Goal: Task Accomplishment & Management: Use online tool/utility

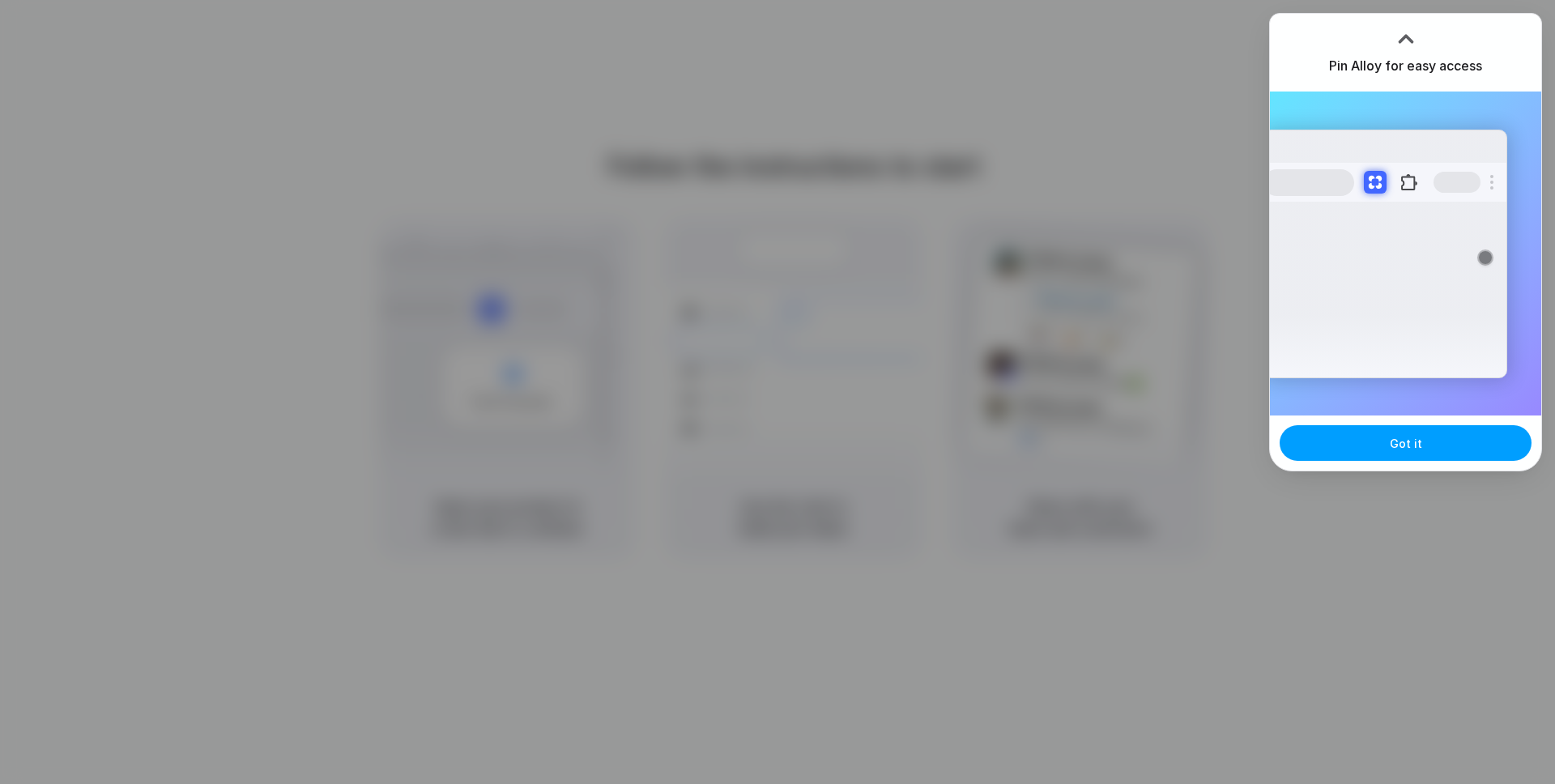
click at [1407, 443] on span "Got it" at bounding box center [1406, 443] width 33 height 17
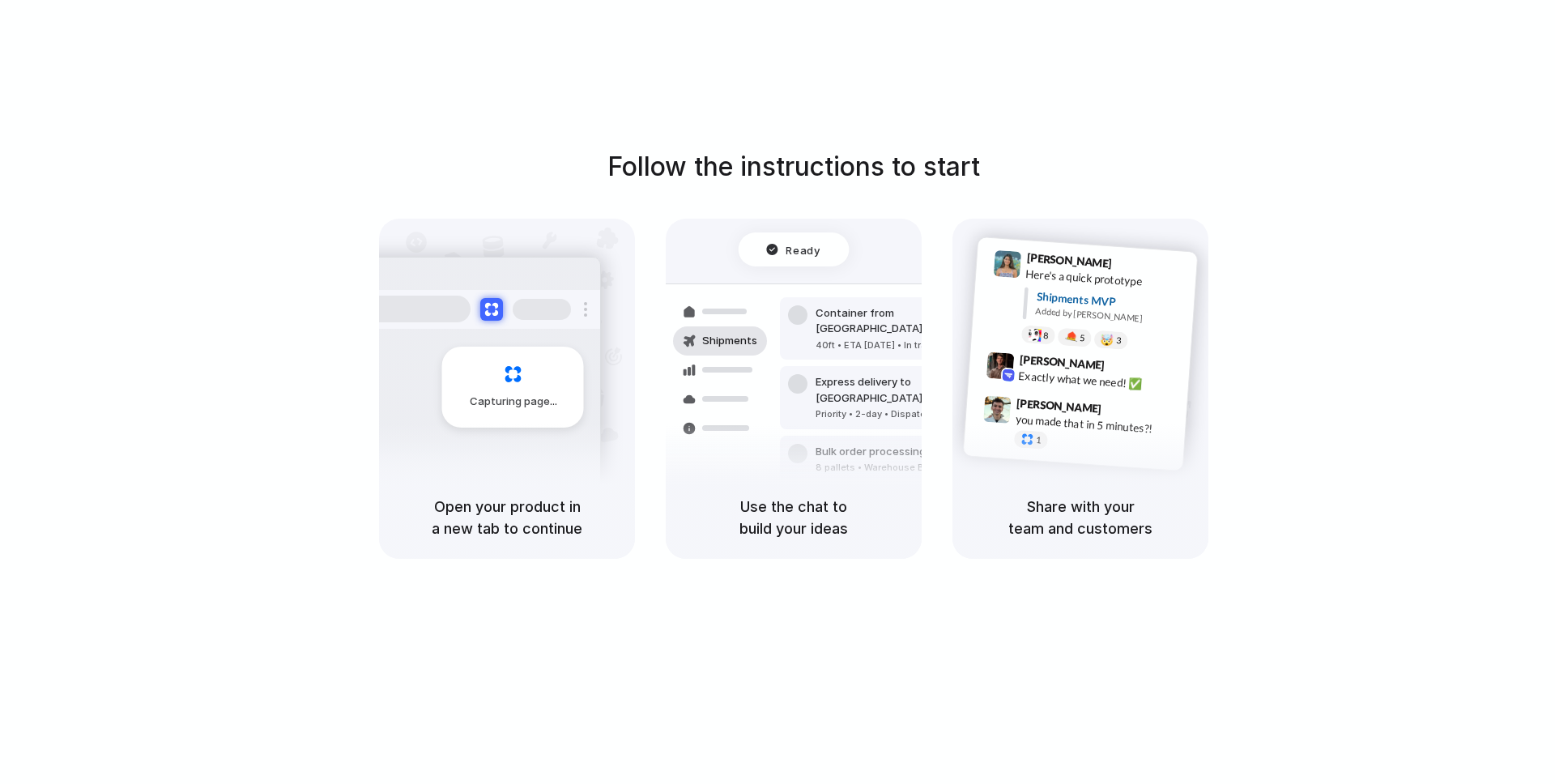
click at [1486, 72] on div "Follow the instructions to start Capturing page Open your product in a new tab …" at bounding box center [793, 407] width 1588 height 816
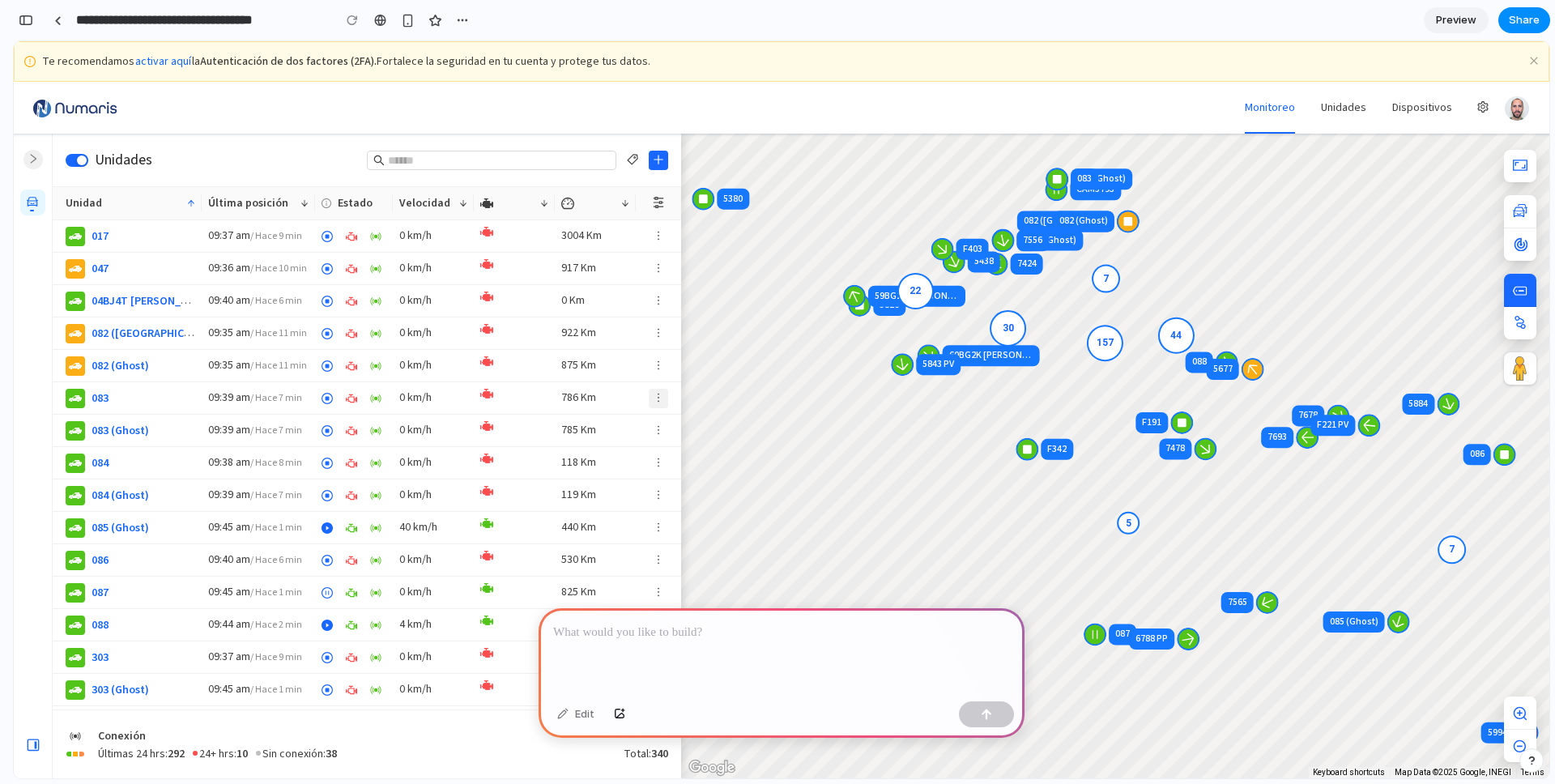
click at [657, 395] on icon "more" at bounding box center [658, 397] width 11 height 11
click at [657, 396] on icon "more" at bounding box center [658, 397] width 11 height 11
click at [662, 371] on span "button" at bounding box center [658, 365] width 11 height 12
click at [654, 320] on div at bounding box center [658, 334] width 45 height 33
click at [659, 260] on button "button" at bounding box center [658, 268] width 19 height 19
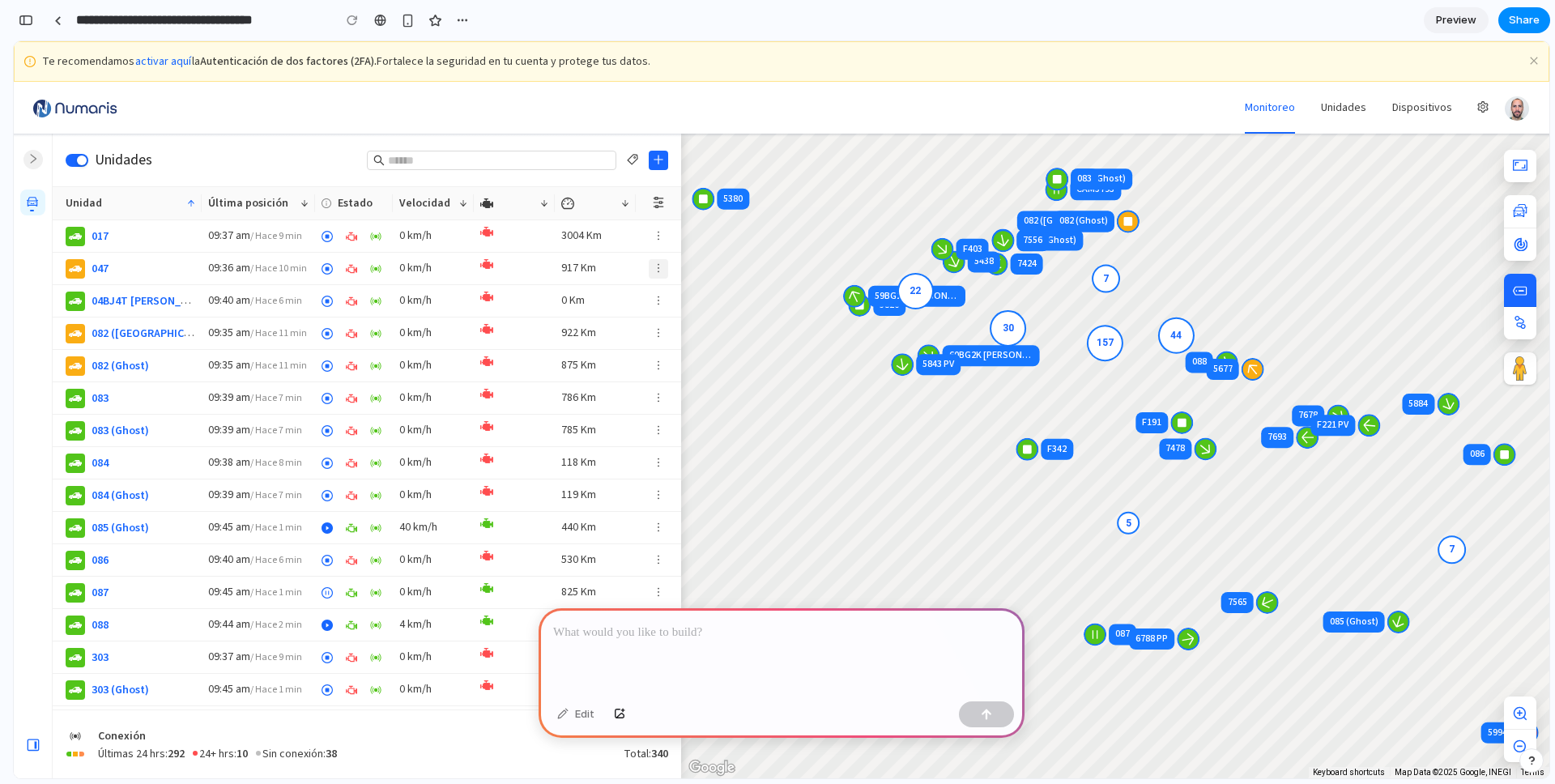
click at [659, 260] on button "button" at bounding box center [658, 268] width 19 height 19
click at [704, 640] on p at bounding box center [781, 632] width 457 height 19
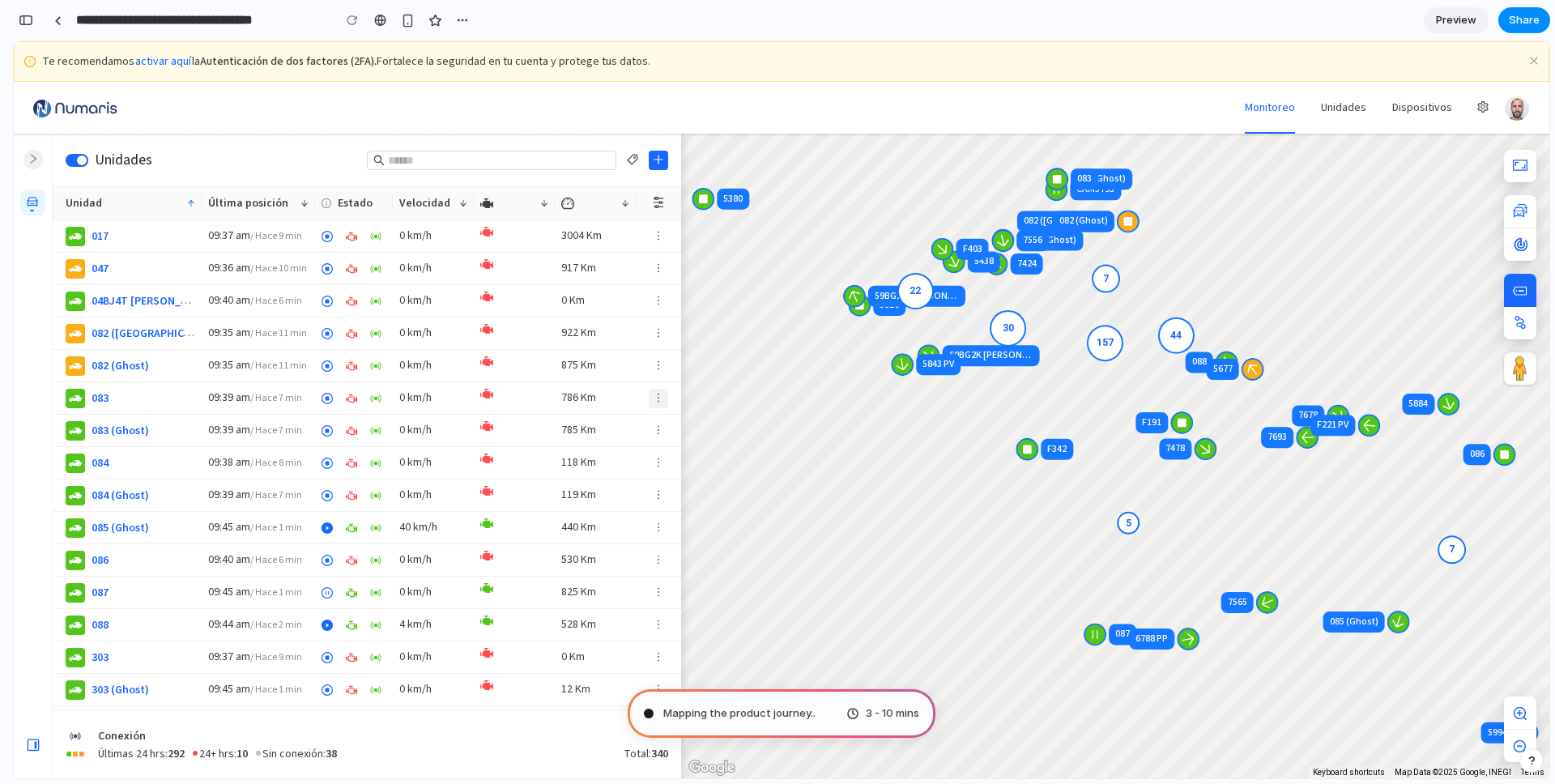
click at [659, 396] on icon "more" at bounding box center [658, 397] width 11 height 11
type input "**********"
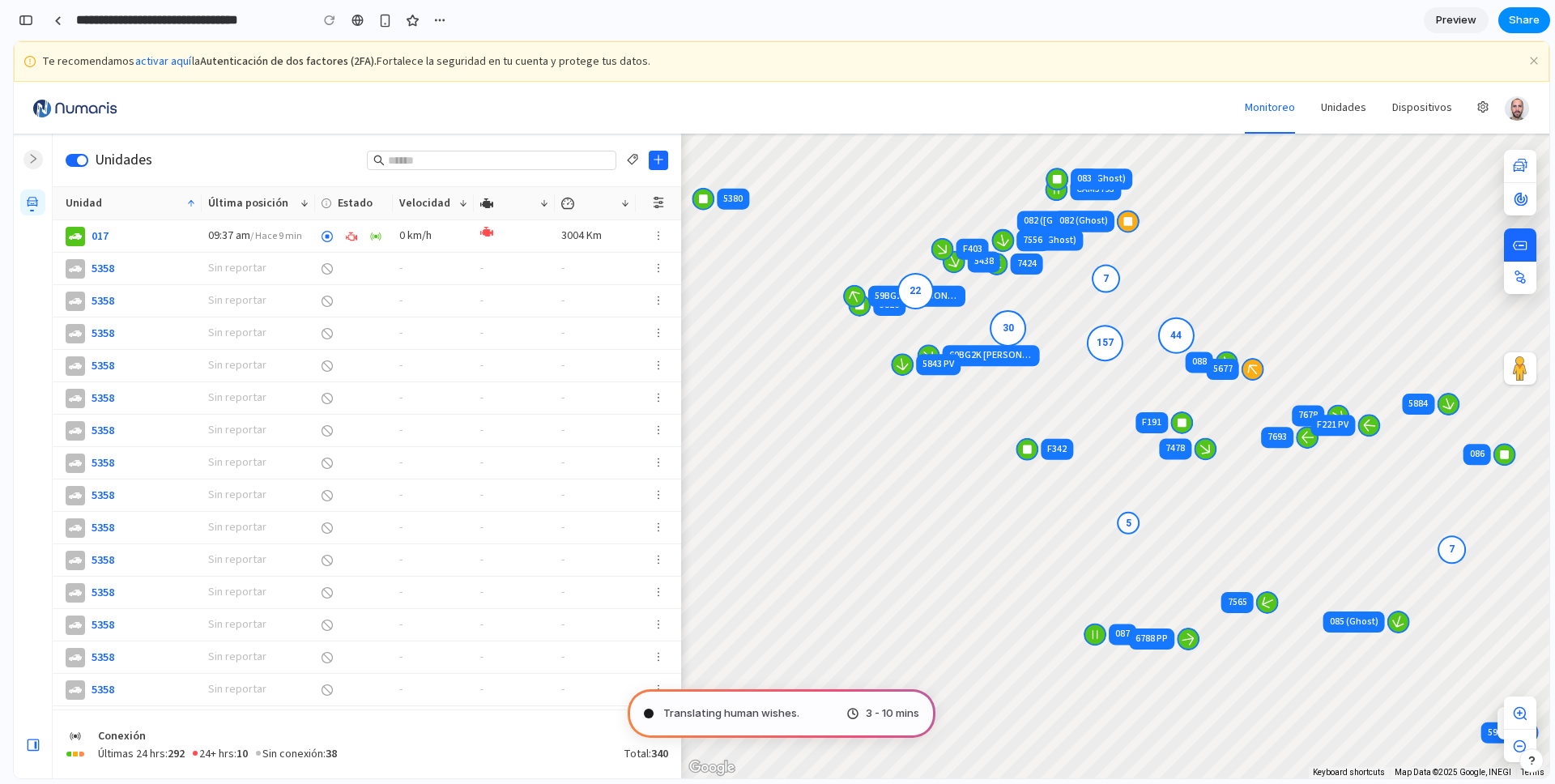
scroll to position [381, 0]
click at [659, 233] on icon "button" at bounding box center [658, 235] width 11 height 11
click at [657, 265] on icon "button" at bounding box center [658, 269] width 2 height 9
click at [656, 230] on icon "button" at bounding box center [658, 235] width 11 height 11
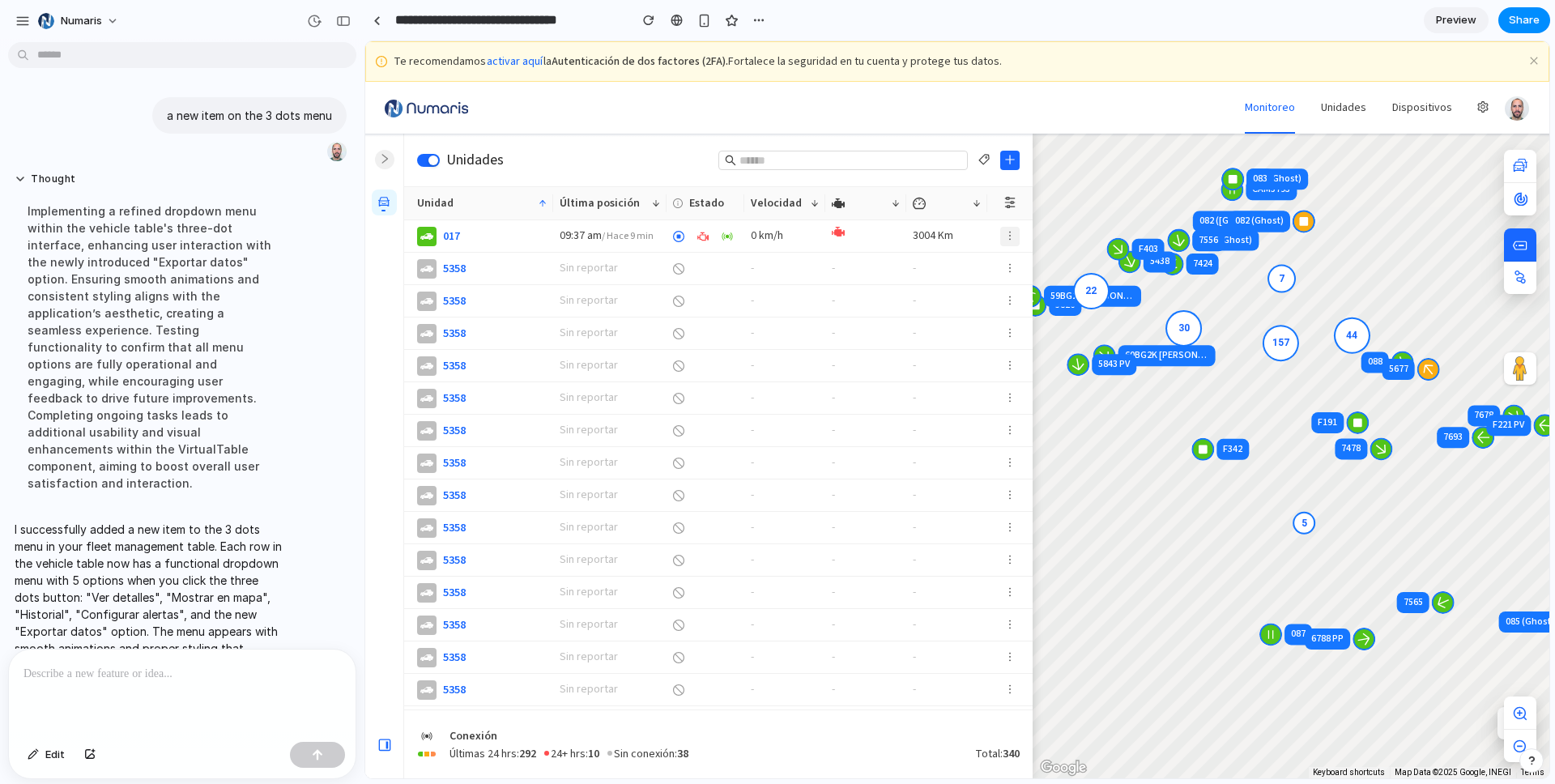
click at [1014, 235] on icon "button" at bounding box center [1009, 235] width 11 height 11
click at [1014, 236] on div "Ver detalles Mostrar en mapa Historial Configurar alertas Exportar datos" at bounding box center [957, 409] width 1184 height 737
click at [1008, 272] on icon "button" at bounding box center [1009, 268] width 11 height 11
click at [1005, 228] on div "Ver detalles Mostrar en mapa Historial Configurar alertas Exportar datos" at bounding box center [957, 409] width 1184 height 737
click at [162, 232] on div "Implementing a refined dropdown menu within the vehicle table's three-dot inter…" at bounding box center [150, 347] width 271 height 309
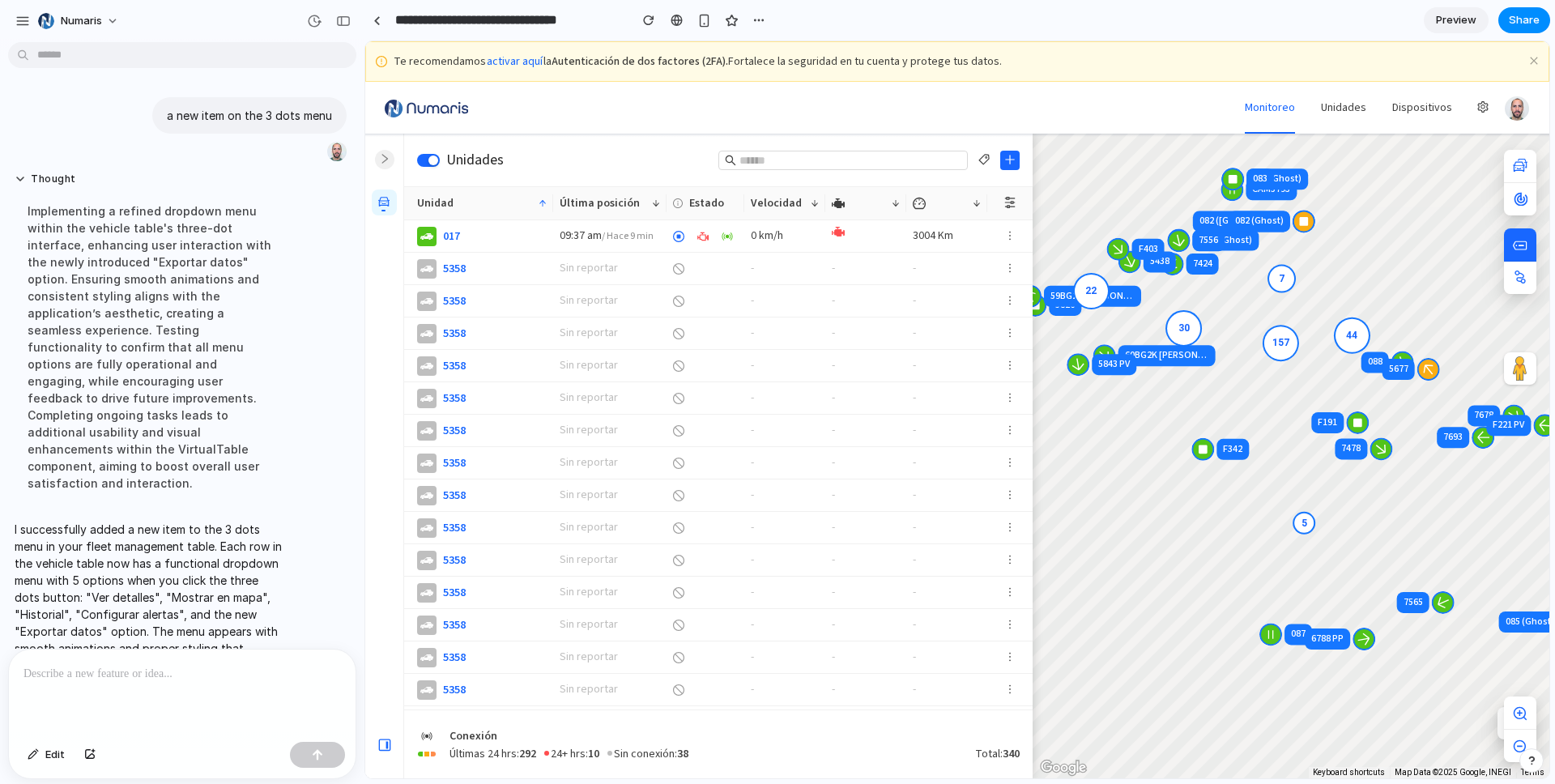
scroll to position [24, 0]
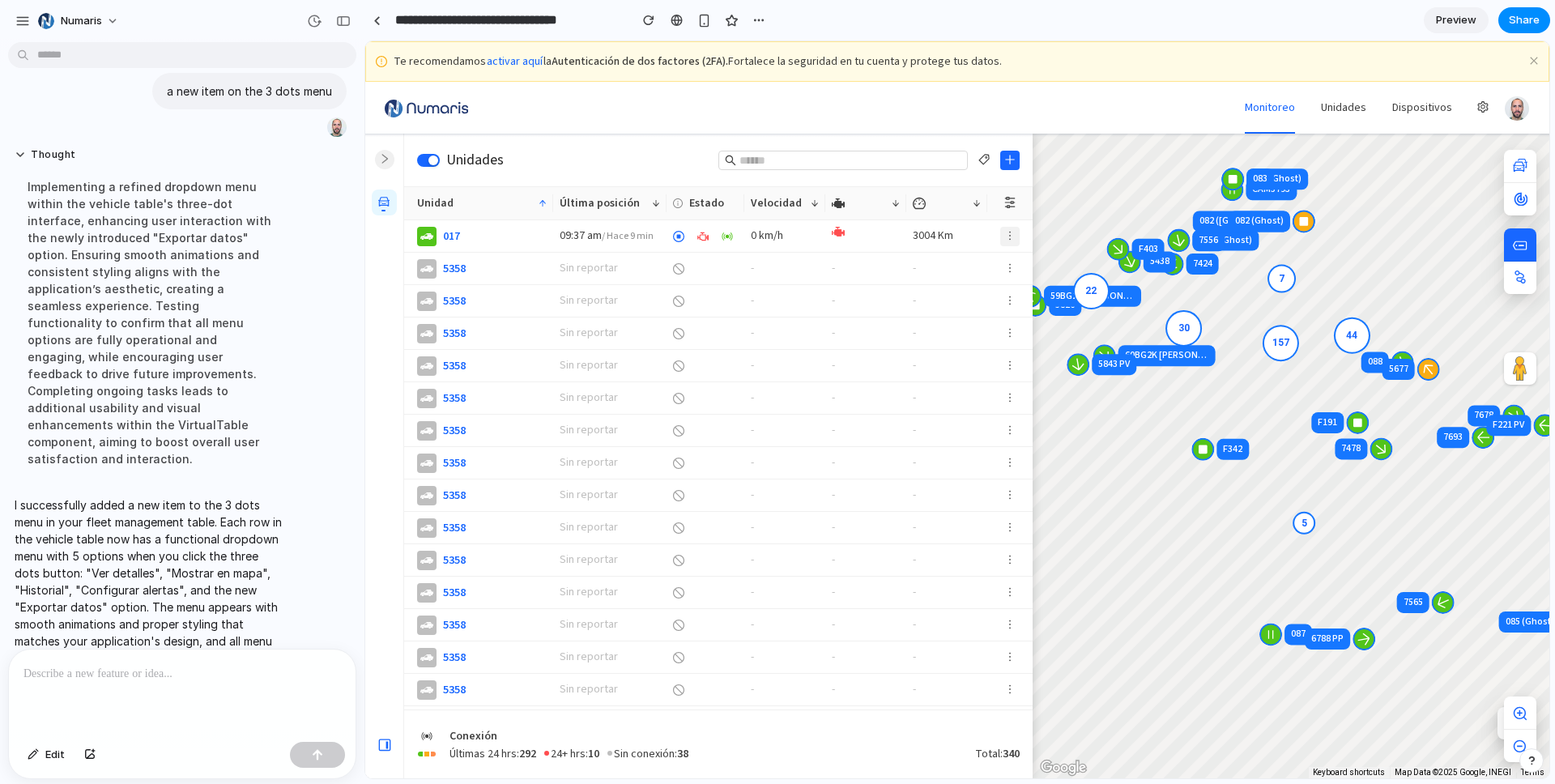
click at [1016, 233] on button "button" at bounding box center [1009, 236] width 19 height 19
click at [969, 298] on span "Mostrar en mapa" at bounding box center [945, 300] width 82 height 16
click at [1010, 240] on icon "button" at bounding box center [1009, 235] width 11 height 11
click at [972, 269] on div "Ver detalles" at bounding box center [954, 271] width 128 height 29
click at [1005, 227] on button "button" at bounding box center [1009, 236] width 19 height 19
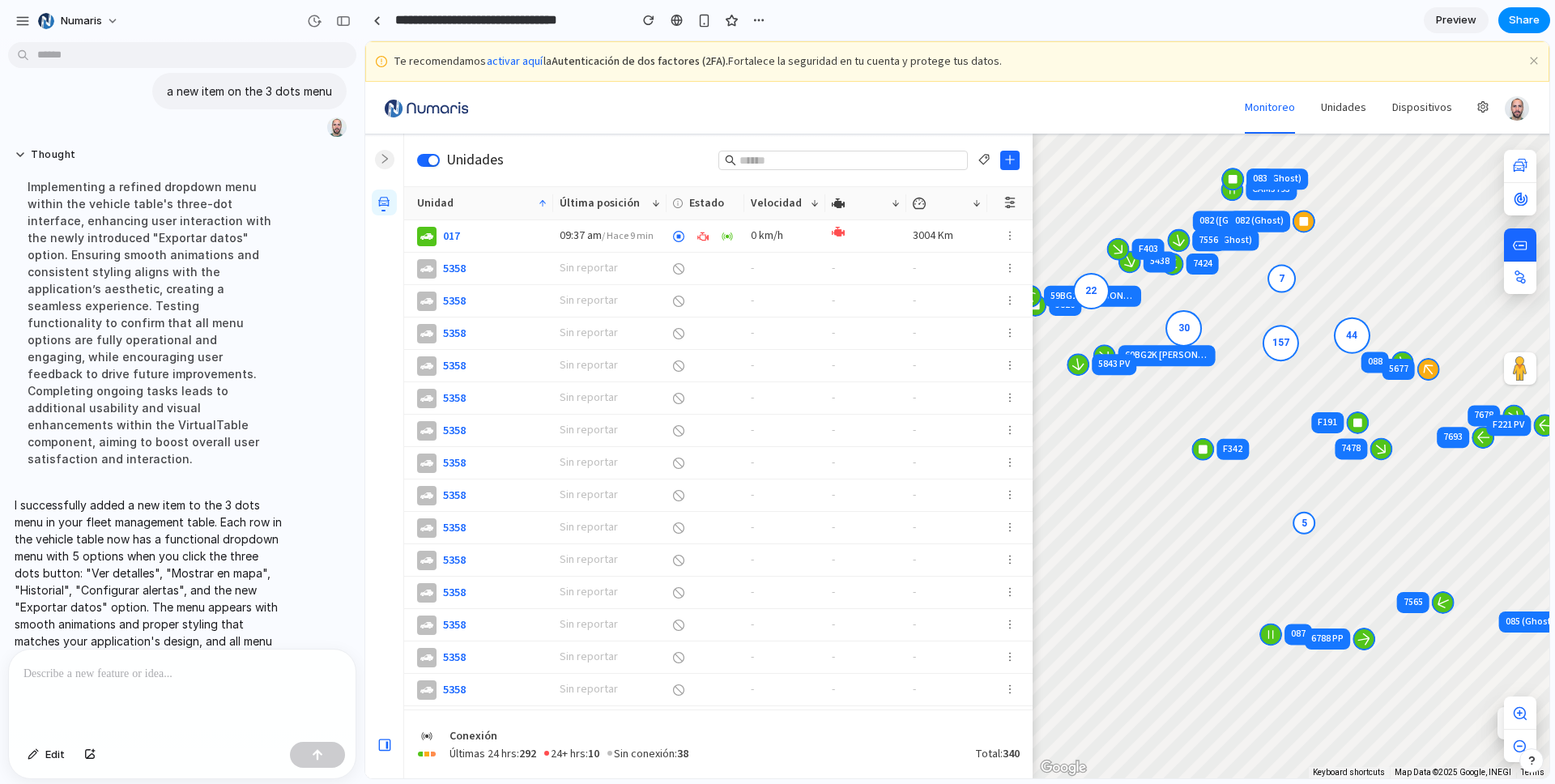
click at [1009, 230] on div "Ver detalles Mostrar en mapa Historial Configurar alertas Exportar datos" at bounding box center [957, 409] width 1184 height 737
click at [1009, 279] on div at bounding box center [1009, 269] width 45 height 33
click at [1012, 304] on icon "button" at bounding box center [1009, 300] width 11 height 11
click at [901, 280] on div "Ver detalles Mostrar en mapa Historial Configurar alertas Exportar datos" at bounding box center [957, 409] width 1184 height 737
click at [452, 236] on span "017" at bounding box center [451, 237] width 17 height 16
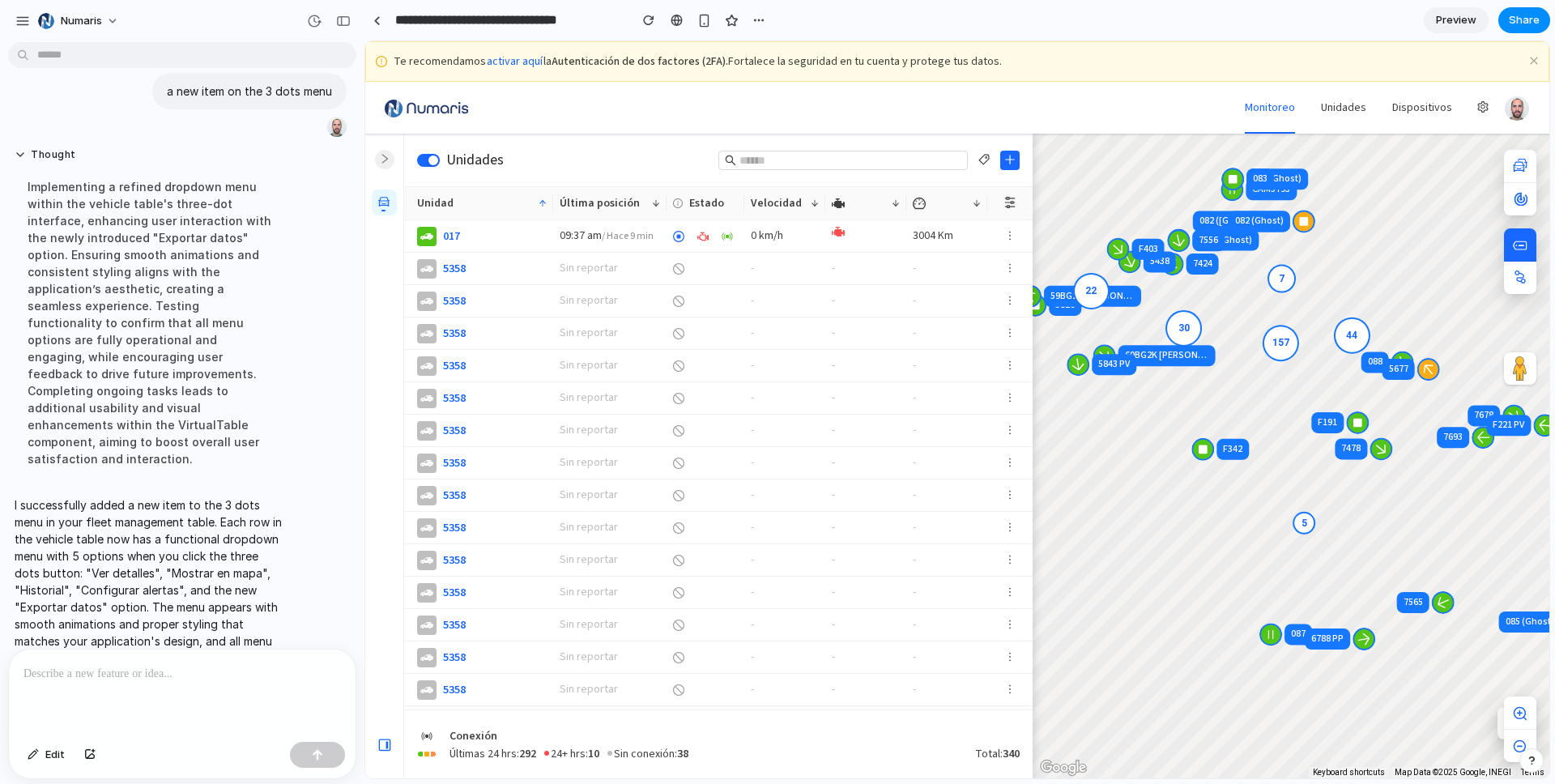
click at [798, 331] on div "-" at bounding box center [784, 334] width 81 height 33
click at [1009, 236] on icon "button" at bounding box center [1009, 235] width 11 height 11
click at [890, 281] on div "Ver detalles Mostrar en mapa Historial Configurar alertas Exportar datos" at bounding box center [954, 329] width 130 height 154
click at [1003, 231] on div "Ver detalles Mostrar en mapa Historial Configurar alertas Exportar datos" at bounding box center [957, 409] width 1184 height 737
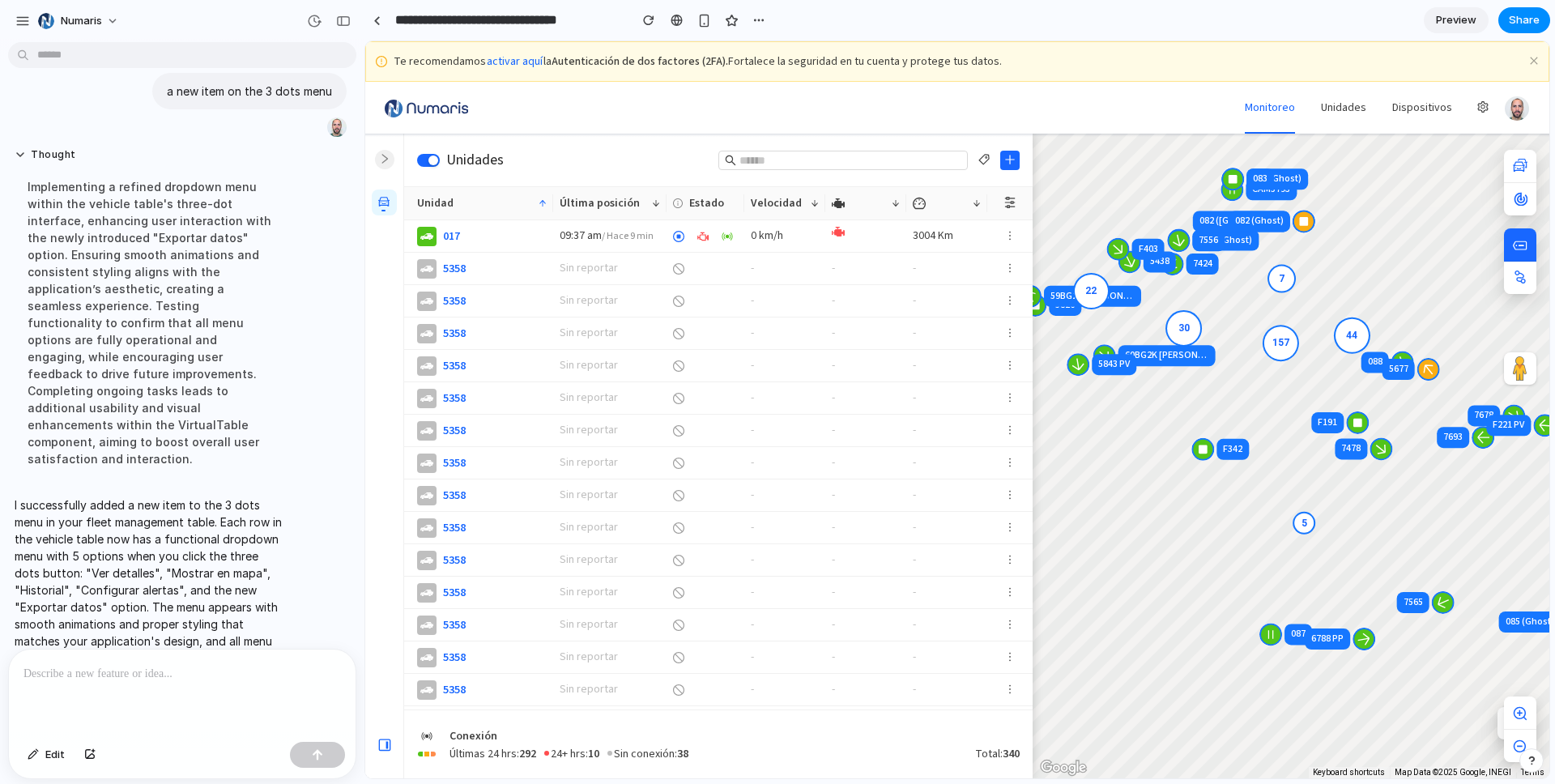
click at [133, 514] on p "I successfully added a new item to the 3 dots menu in your fleet management tab…" at bounding box center [150, 581] width 271 height 170
click at [1006, 231] on icon "button" at bounding box center [1009, 235] width 11 height 11
click at [880, 306] on div "Ver detalles Mostrar en mapa Historial Configurar alertas Exportar datos" at bounding box center [957, 409] width 1184 height 737
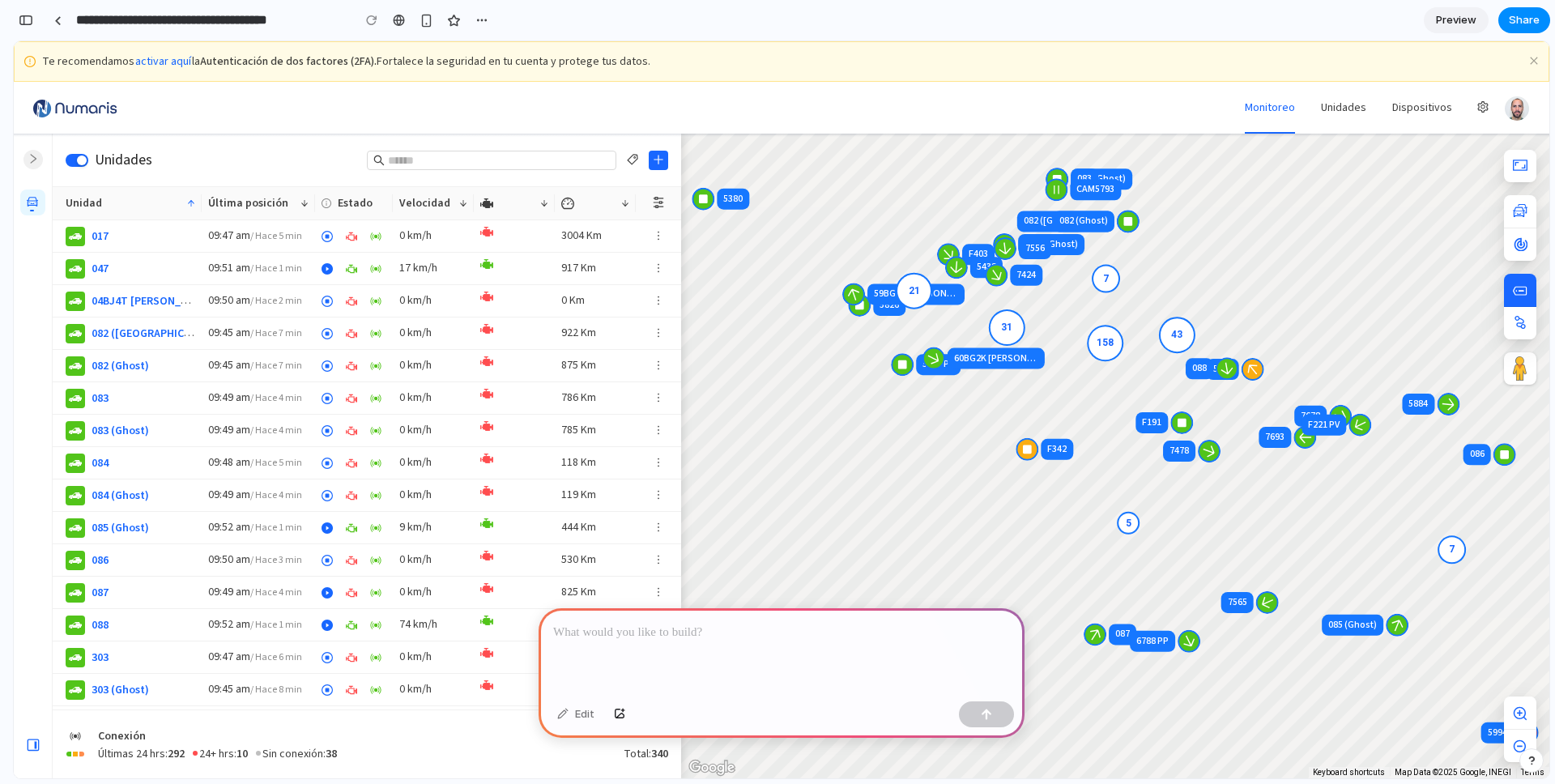
scroll to position [0, 15]
click at [750, 638] on p at bounding box center [781, 632] width 457 height 19
click at [762, 637] on p at bounding box center [781, 632] width 457 height 19
click at [761, 634] on p at bounding box center [781, 632] width 457 height 19
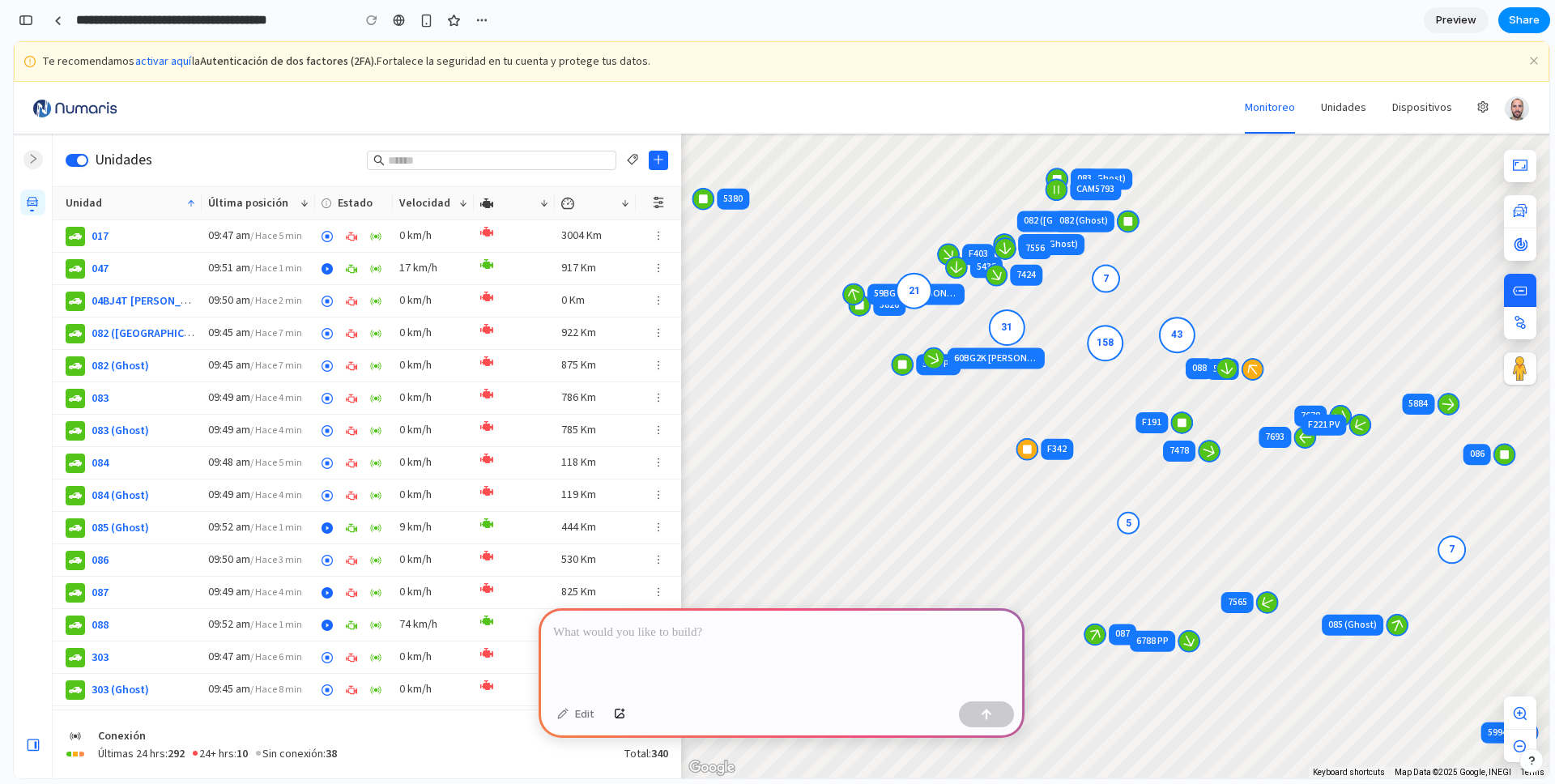
click at [761, 634] on p at bounding box center [781, 632] width 457 height 19
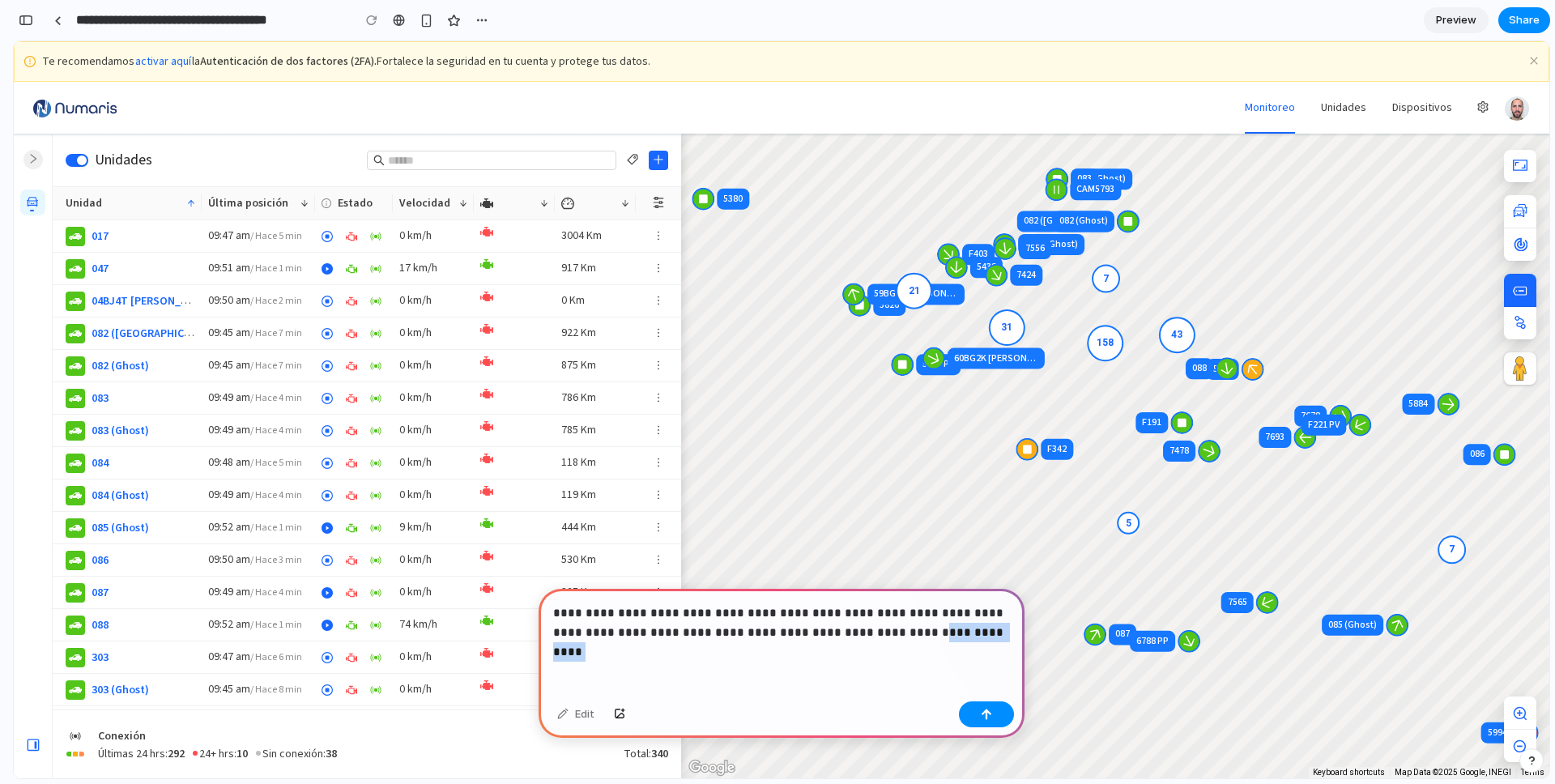
drag, startPoint x: 929, startPoint y: 636, endPoint x: 812, endPoint y: 633, distance: 117.0
click at [812, 633] on p "**********" at bounding box center [781, 622] width 457 height 39
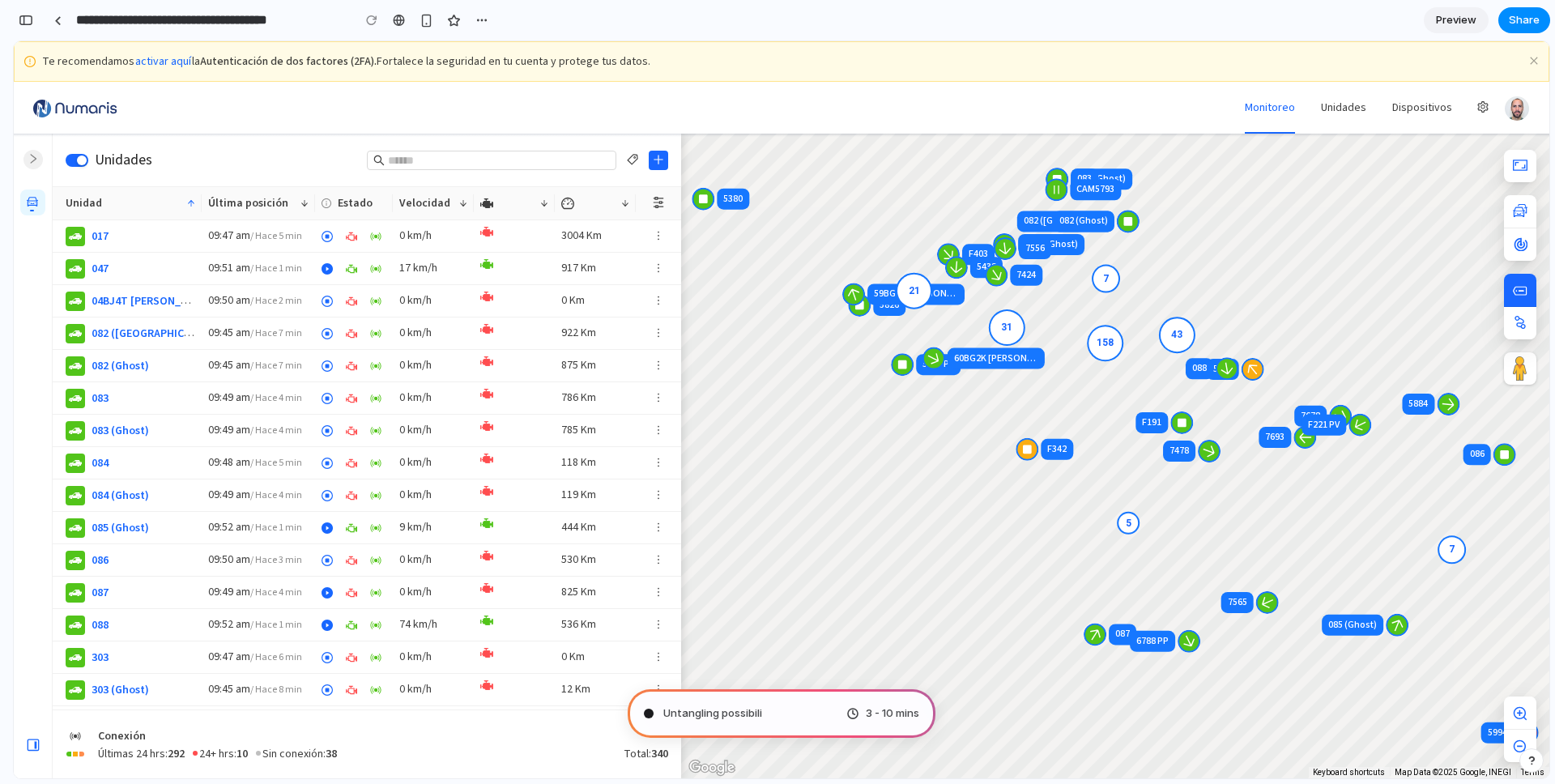
type input "**********"
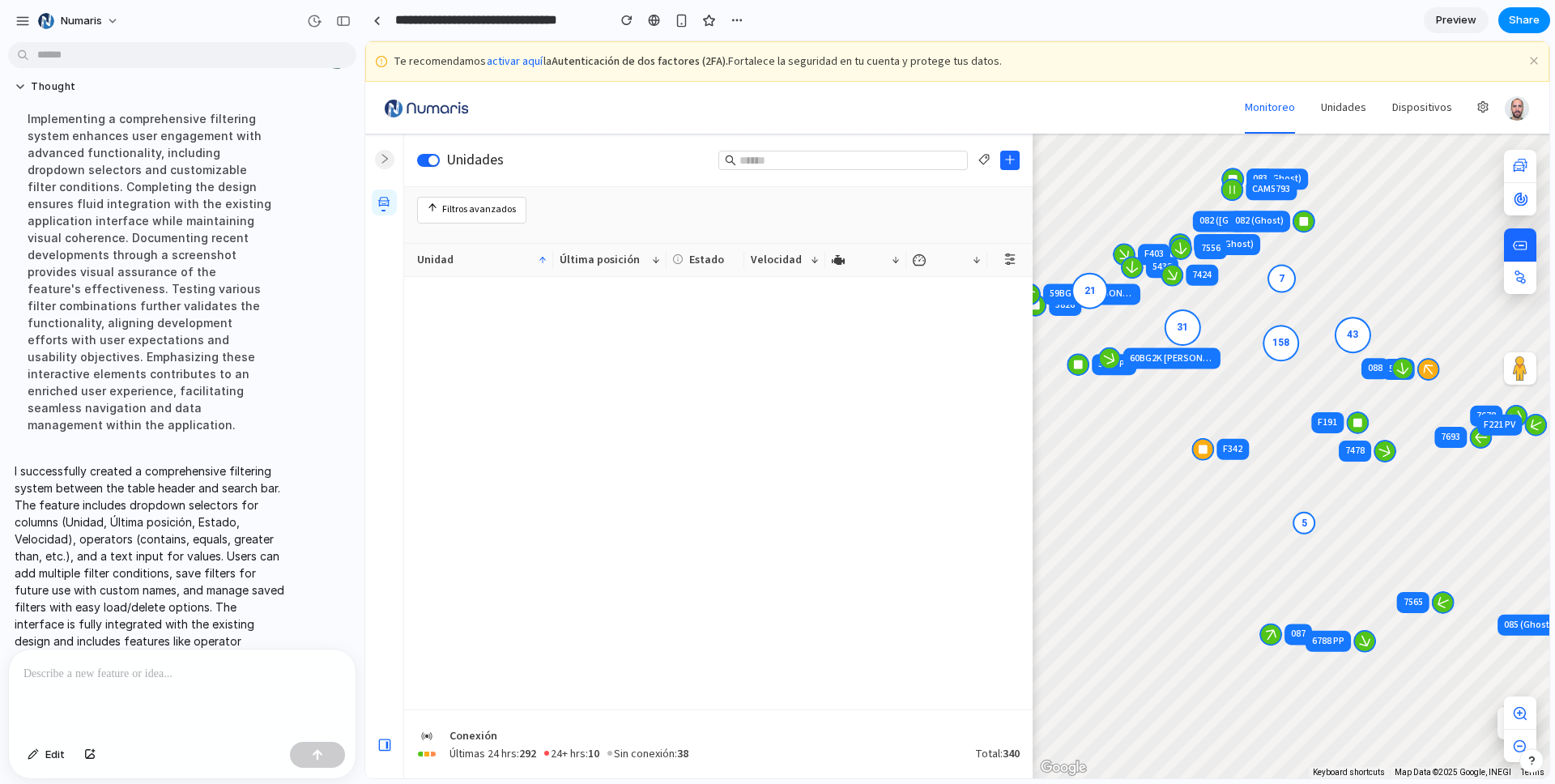
scroll to position [0, 0]
click at [477, 206] on button "Filtros avanzados" at bounding box center [471, 210] width 109 height 26
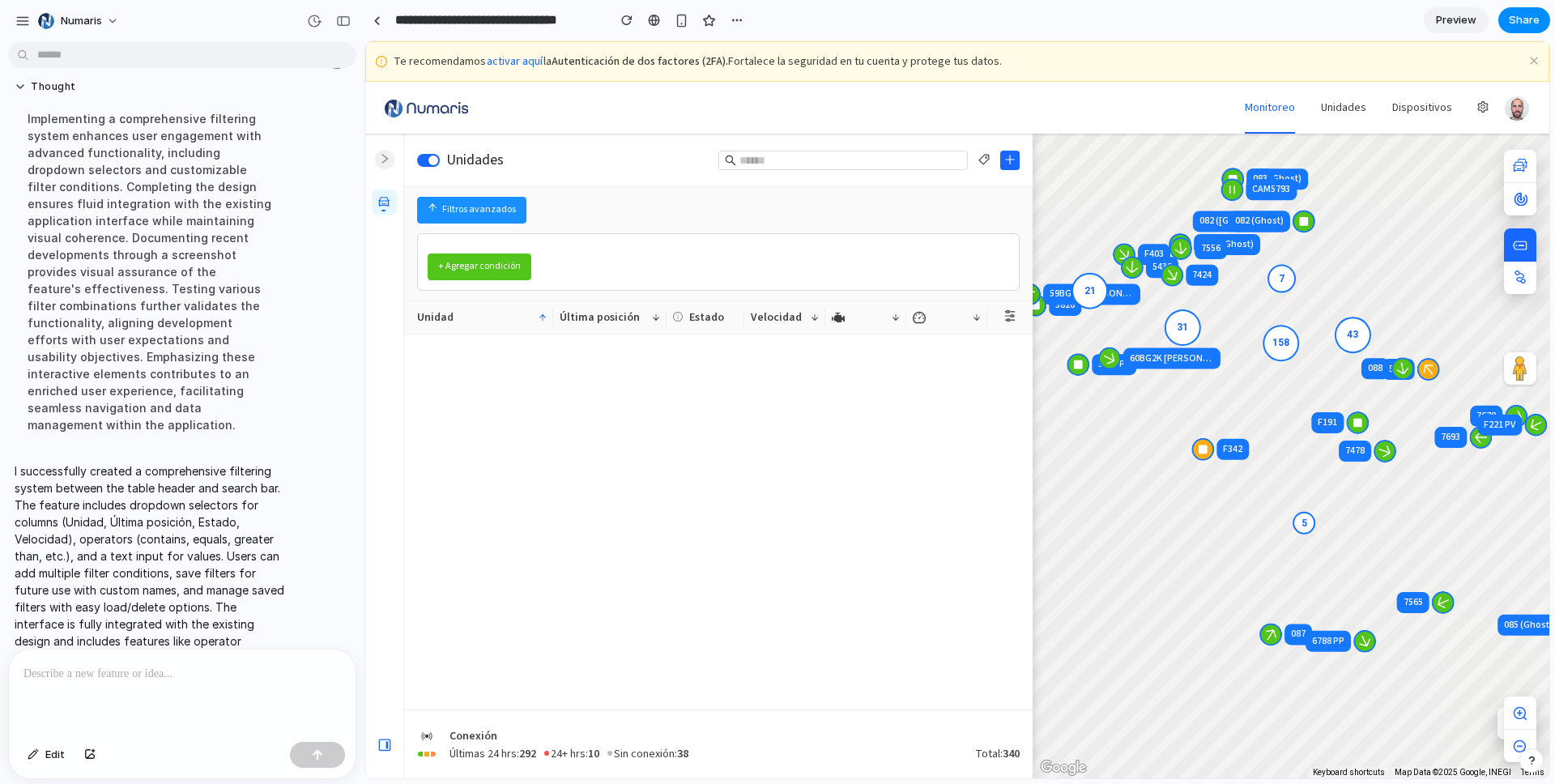
click at [481, 210] on button "Filtros avanzados" at bounding box center [471, 210] width 109 height 26
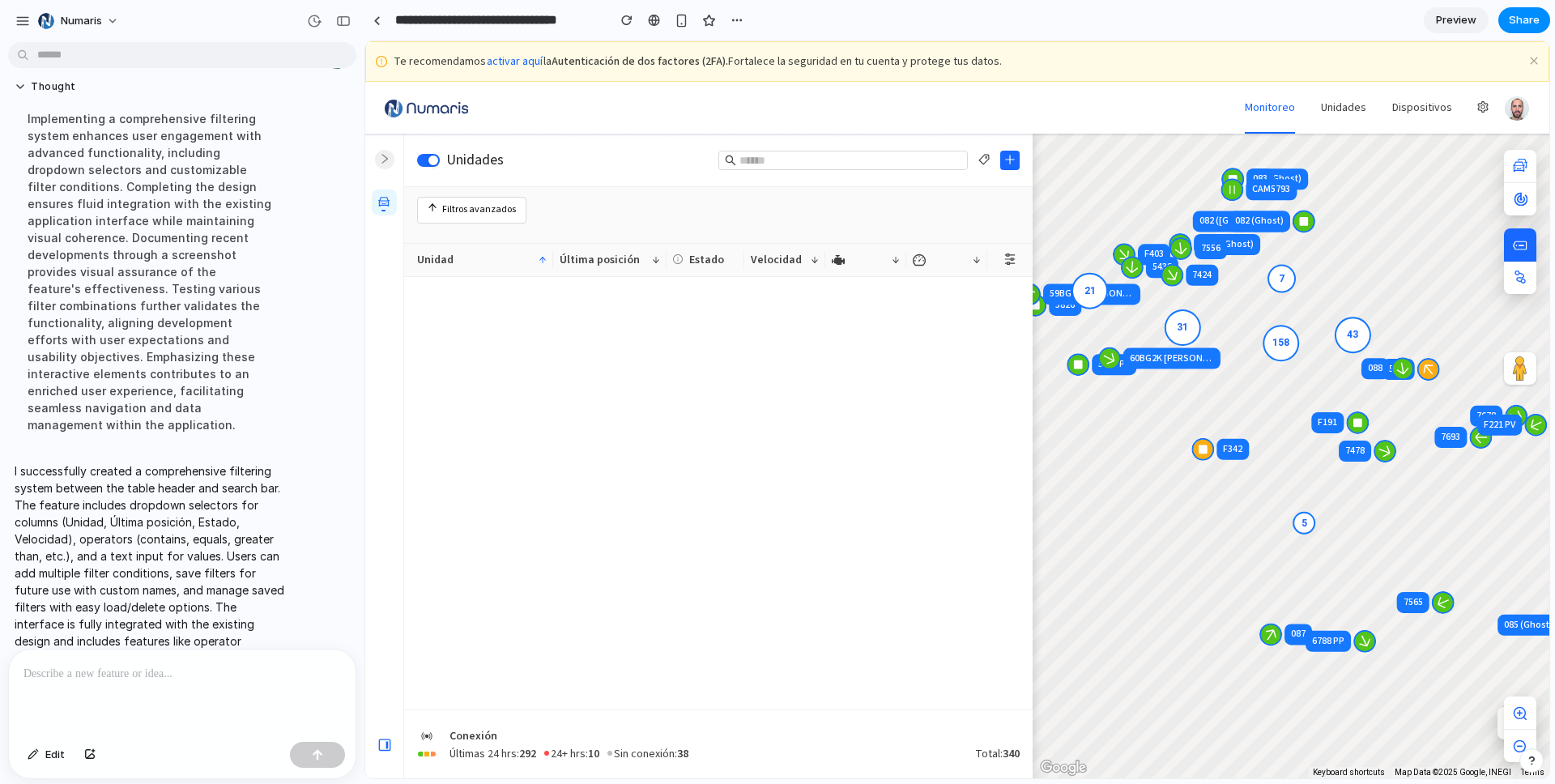
click at [481, 210] on button "Filtros avanzados" at bounding box center [471, 210] width 109 height 26
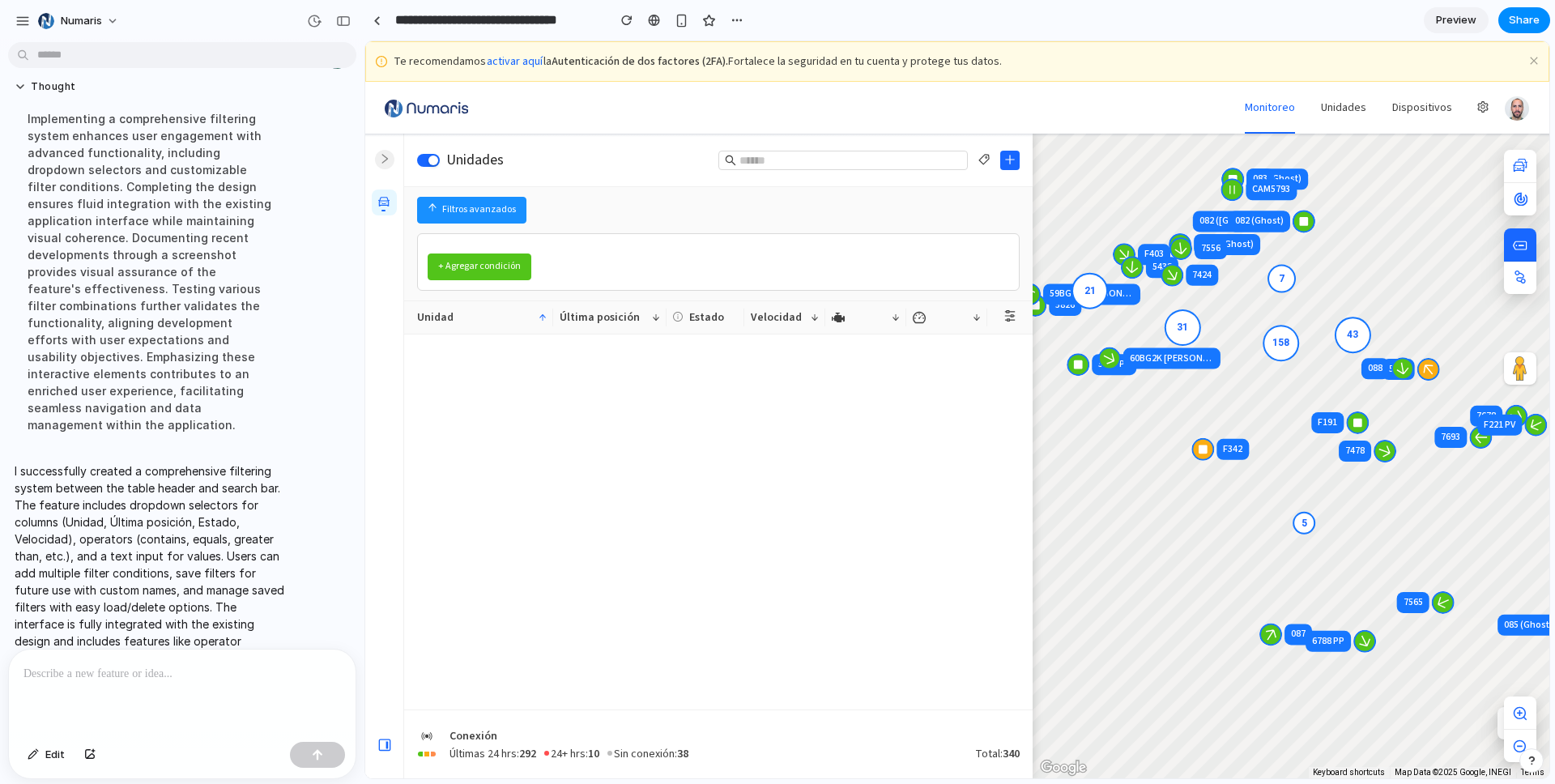
click at [481, 210] on button "Filtros avanzados" at bounding box center [471, 210] width 109 height 26
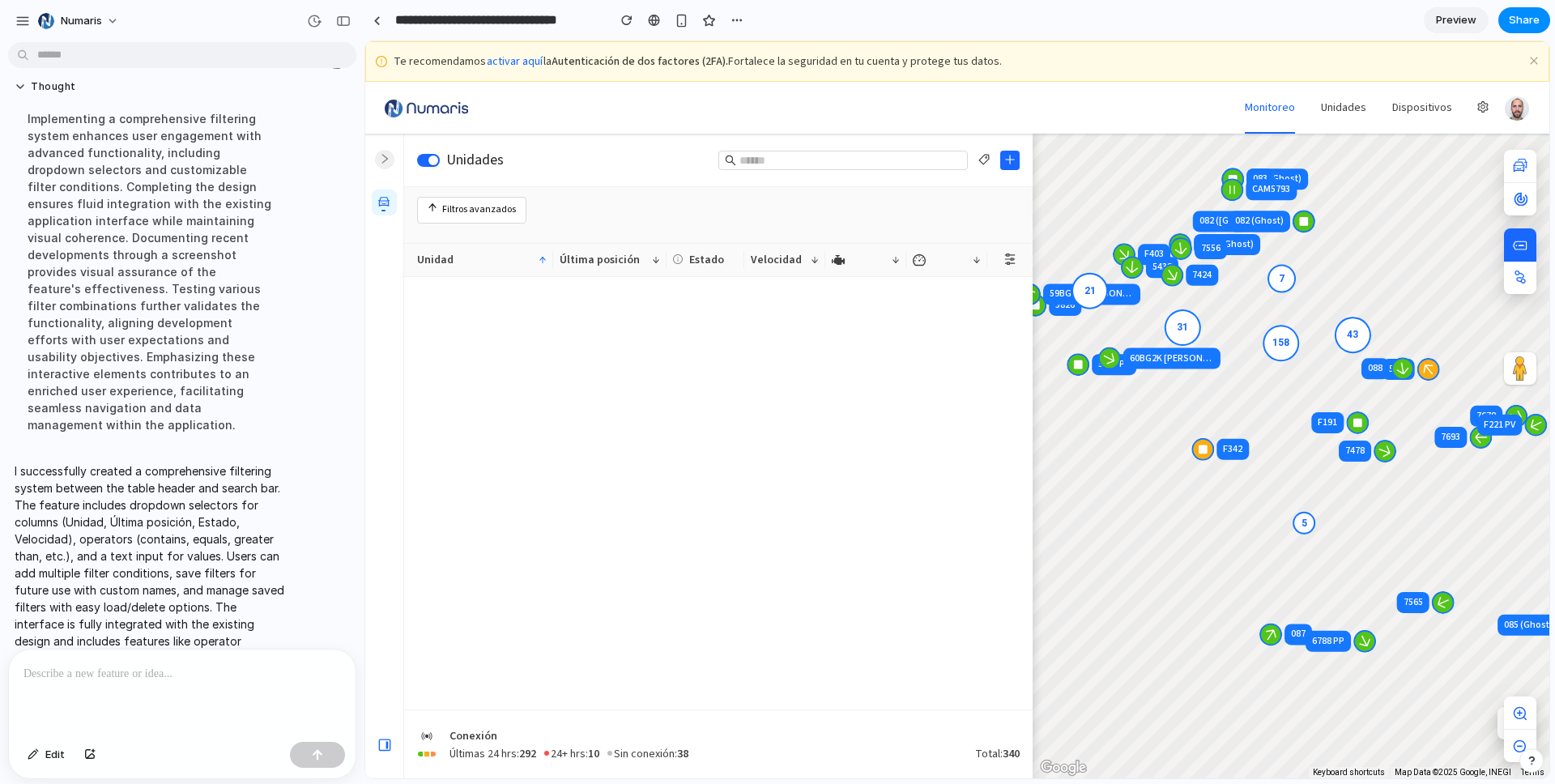
click at [481, 210] on button "Filtros avanzados" at bounding box center [471, 210] width 109 height 26
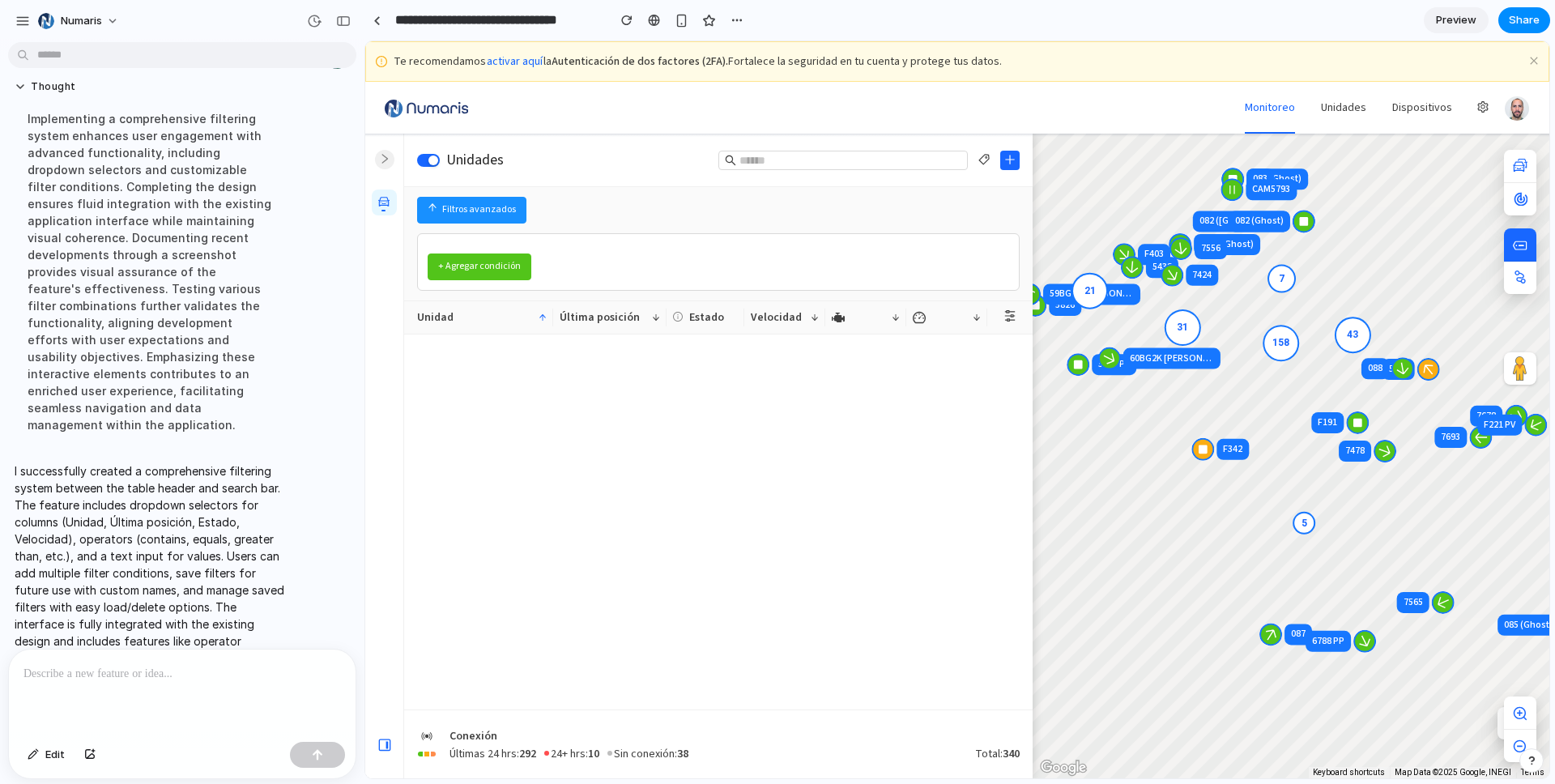
click at [487, 210] on button "Filtros avanzados" at bounding box center [471, 210] width 109 height 26
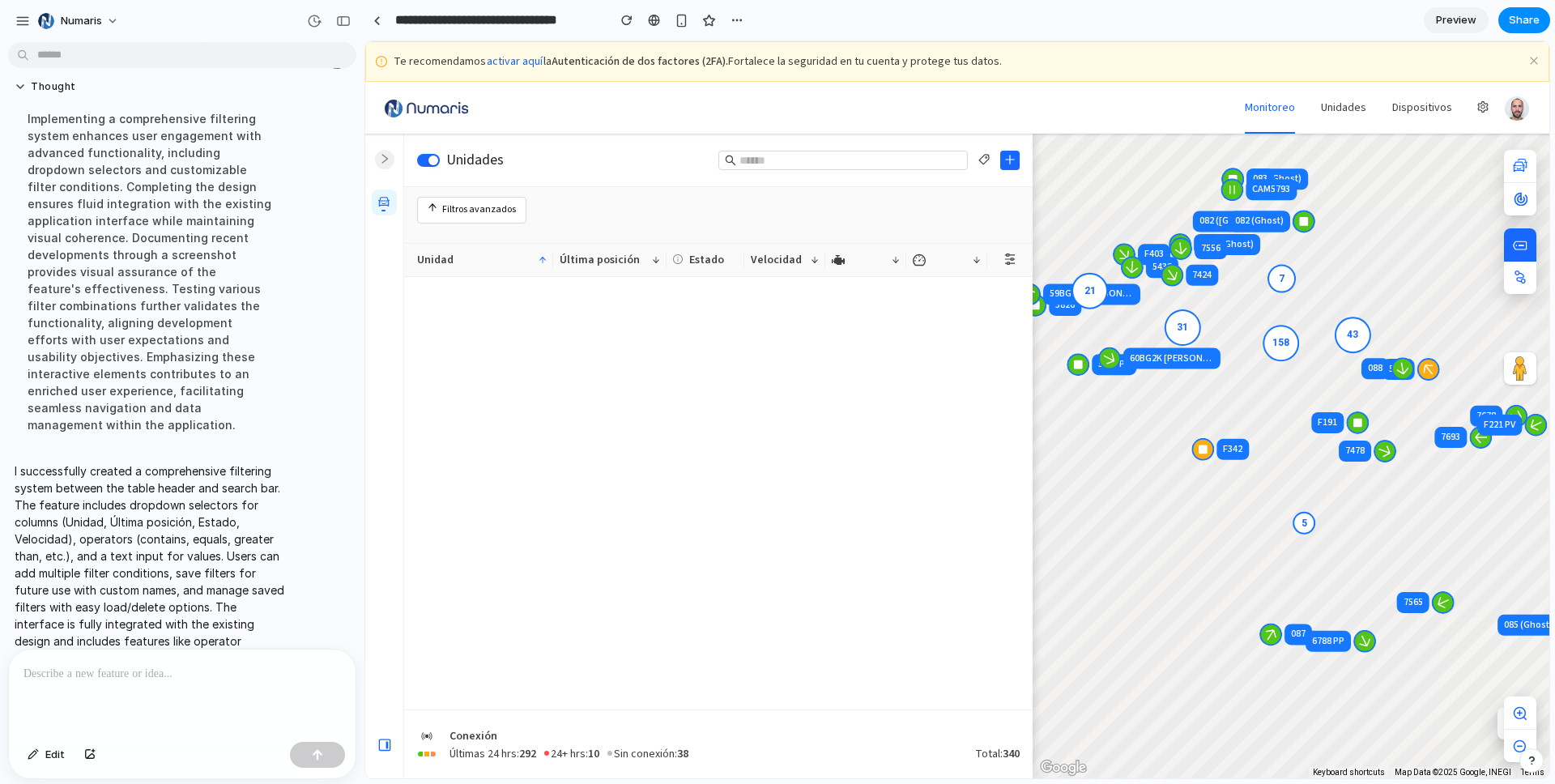
click at [493, 214] on button "Filtros avanzados" at bounding box center [471, 210] width 109 height 26
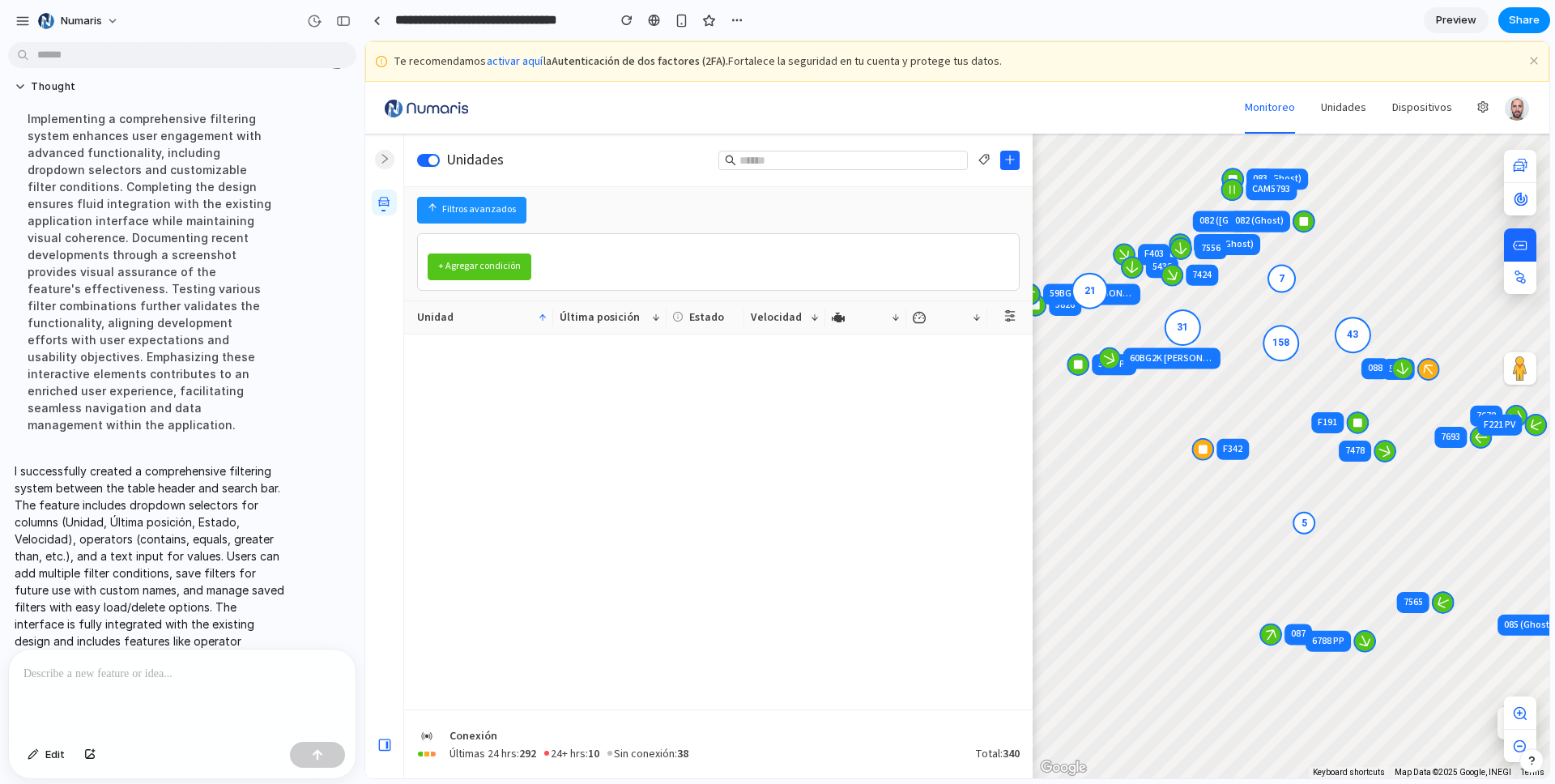
click at [493, 272] on button "+ Agregar condición" at bounding box center [479, 266] width 103 height 26
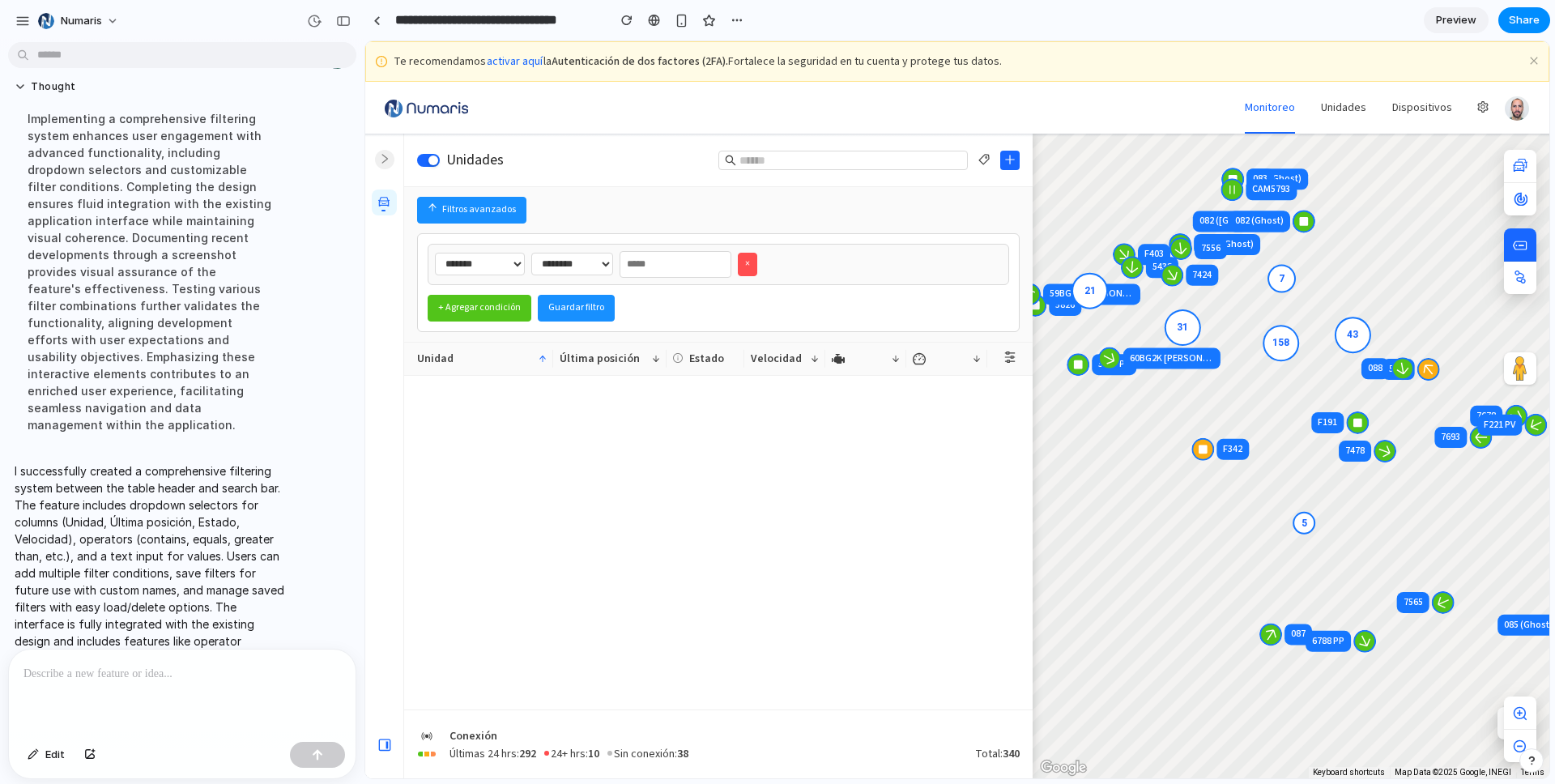
click at [477, 309] on button "+ Agregar condición" at bounding box center [479, 308] width 103 height 26
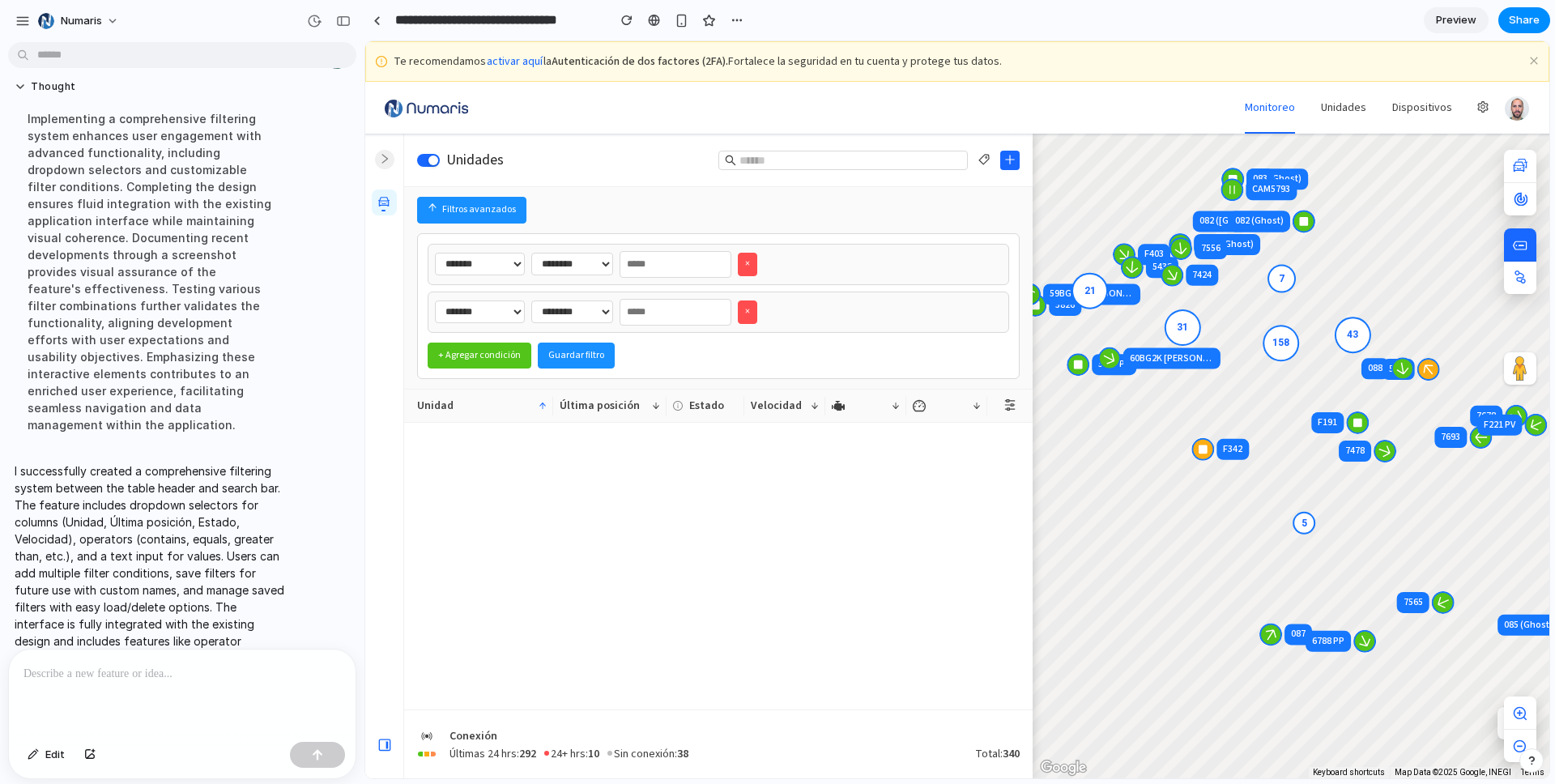
click at [587, 268] on select "**********" at bounding box center [572, 263] width 82 height 23
click at [497, 262] on select "**********" at bounding box center [479, 263] width 90 height 23
select select "******"
click at [435, 252] on select "**********" at bounding box center [479, 263] width 90 height 23
click at [598, 268] on select "**********" at bounding box center [572, 263] width 82 height 23
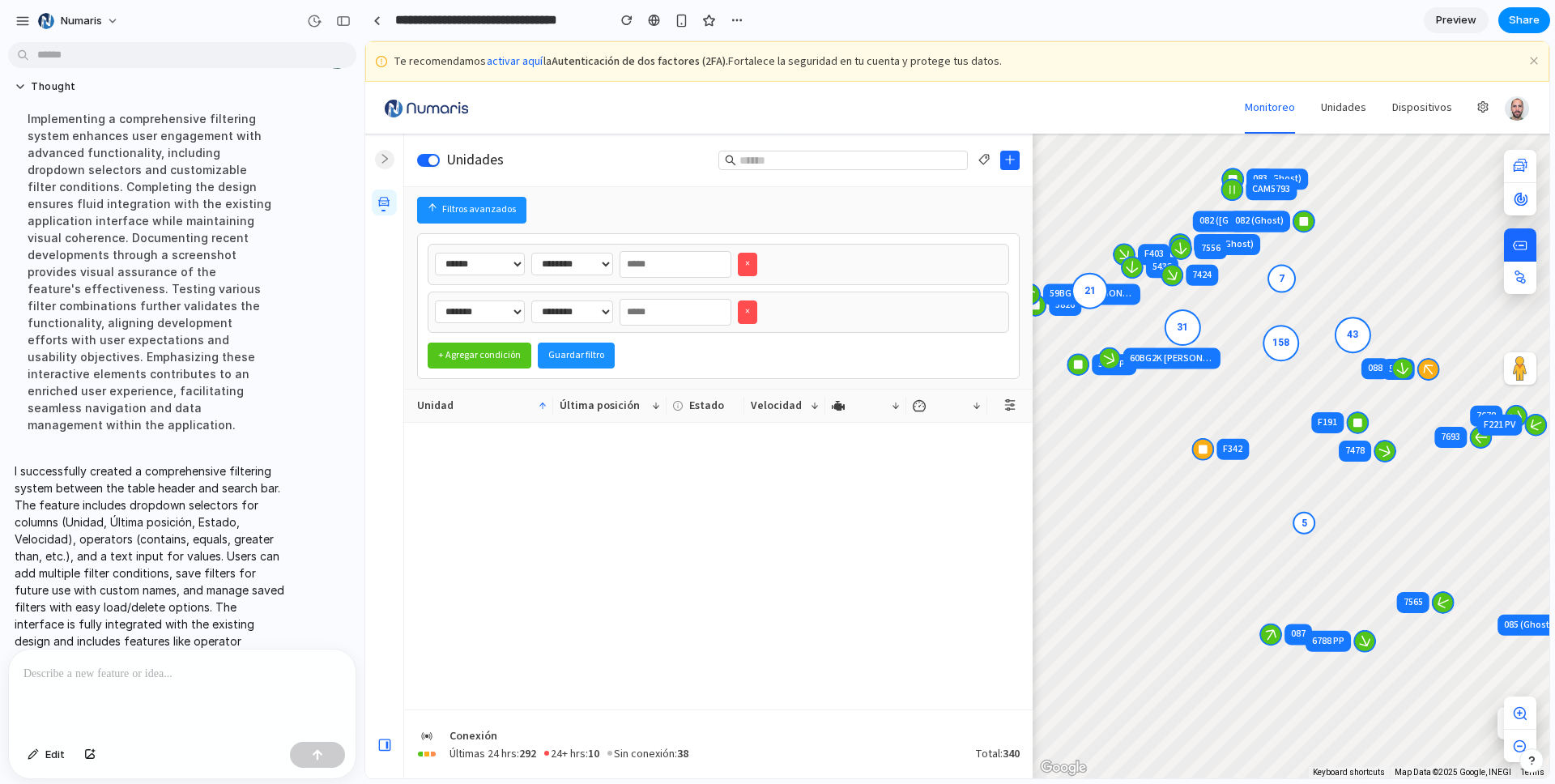
select select "********"
click at [531, 252] on select "**********" at bounding box center [572, 263] width 82 height 23
click at [658, 265] on input "text" at bounding box center [674, 264] width 112 height 26
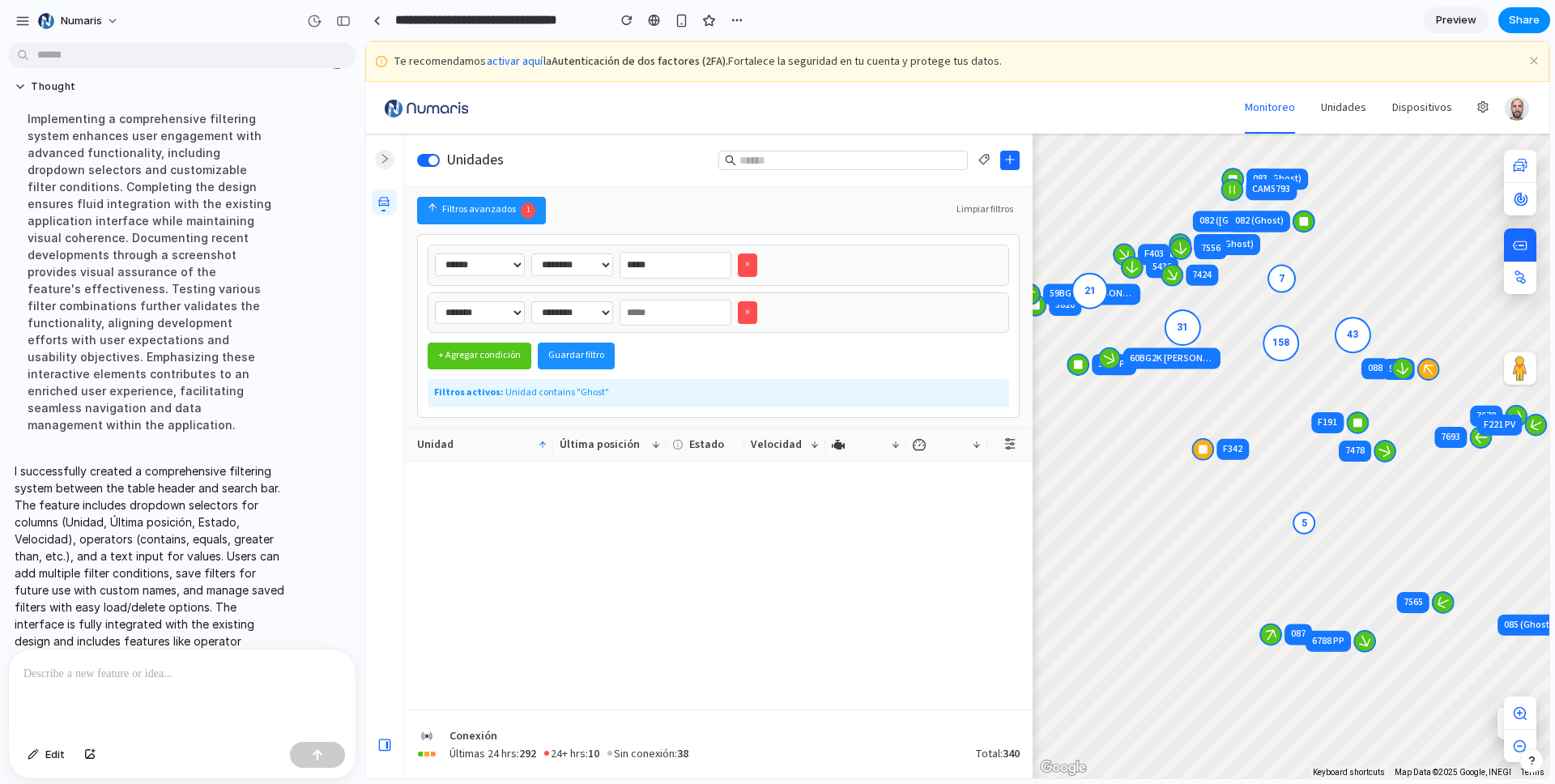
type input "*****"
click at [545, 397] on div "Filtros activos: Unidad contains "Ghost"" at bounding box center [718, 393] width 582 height 28
click at [563, 362] on button "Guardar filtro" at bounding box center [576, 355] width 77 height 26
click at [614, 359] on input "text" at bounding box center [594, 356] width 113 height 24
type input "*****"
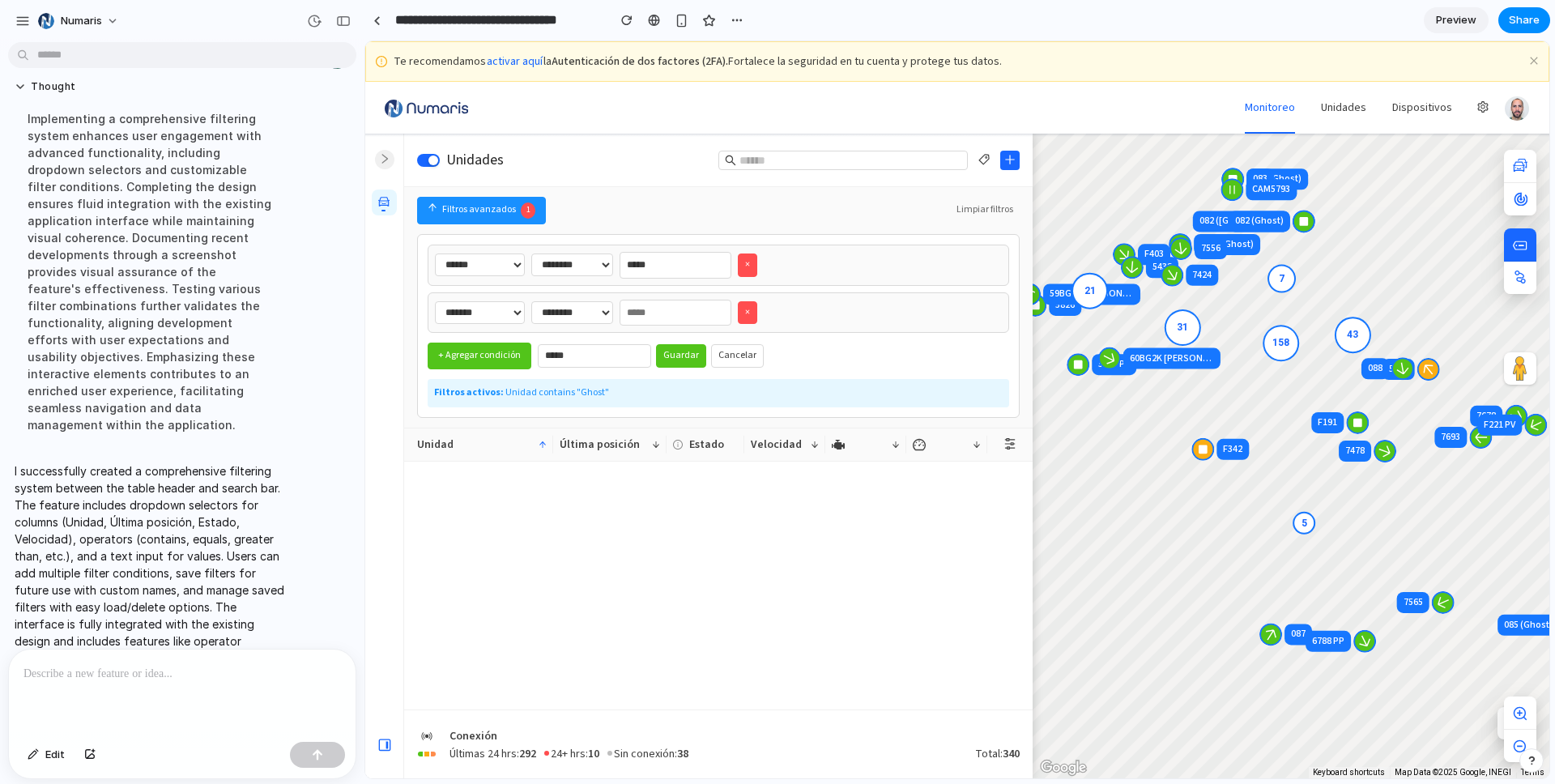
click at [749, 313] on button "×" at bounding box center [747, 313] width 19 height 24
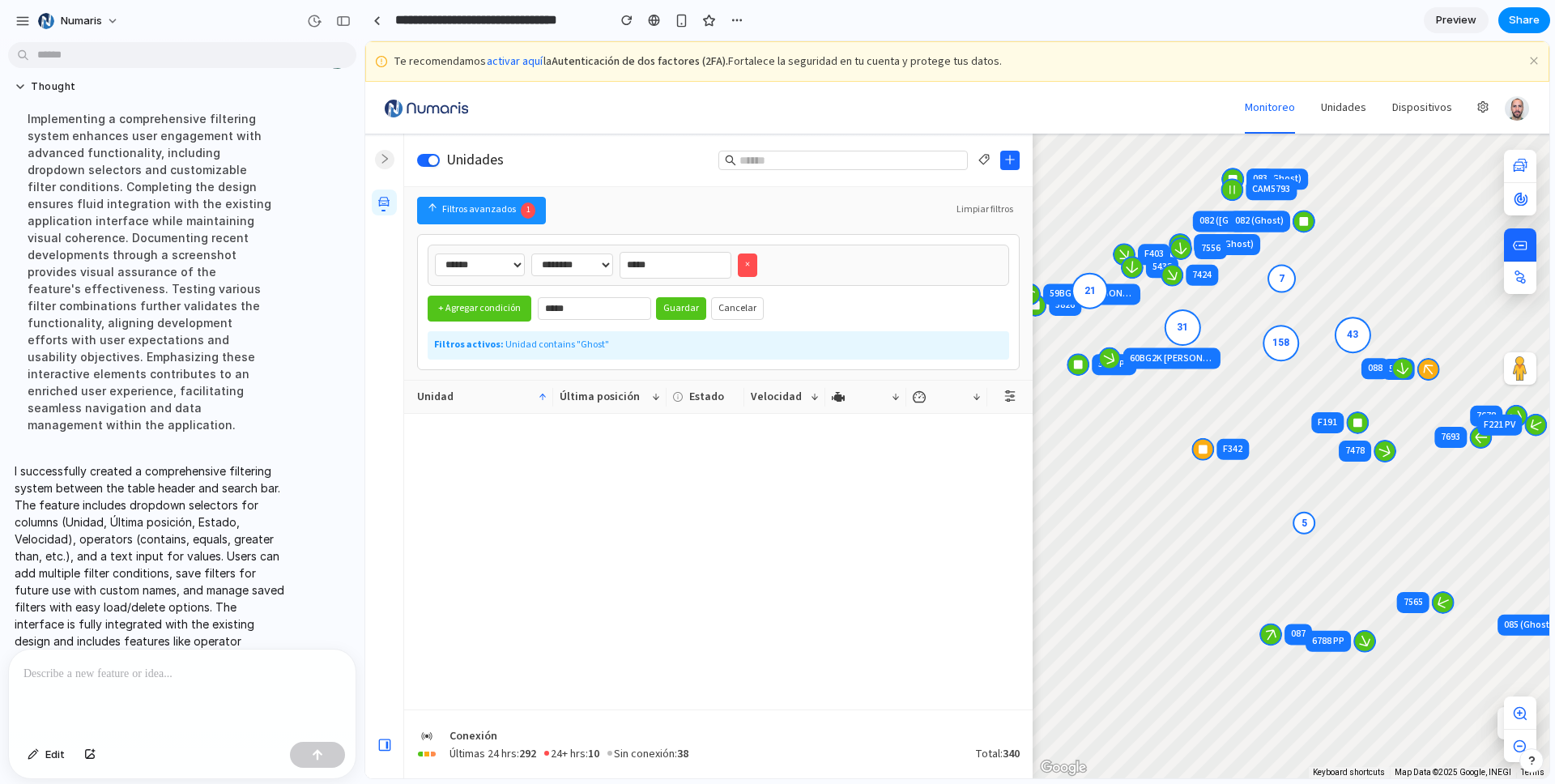
click at [686, 314] on button "Guardar" at bounding box center [681, 309] width 50 height 24
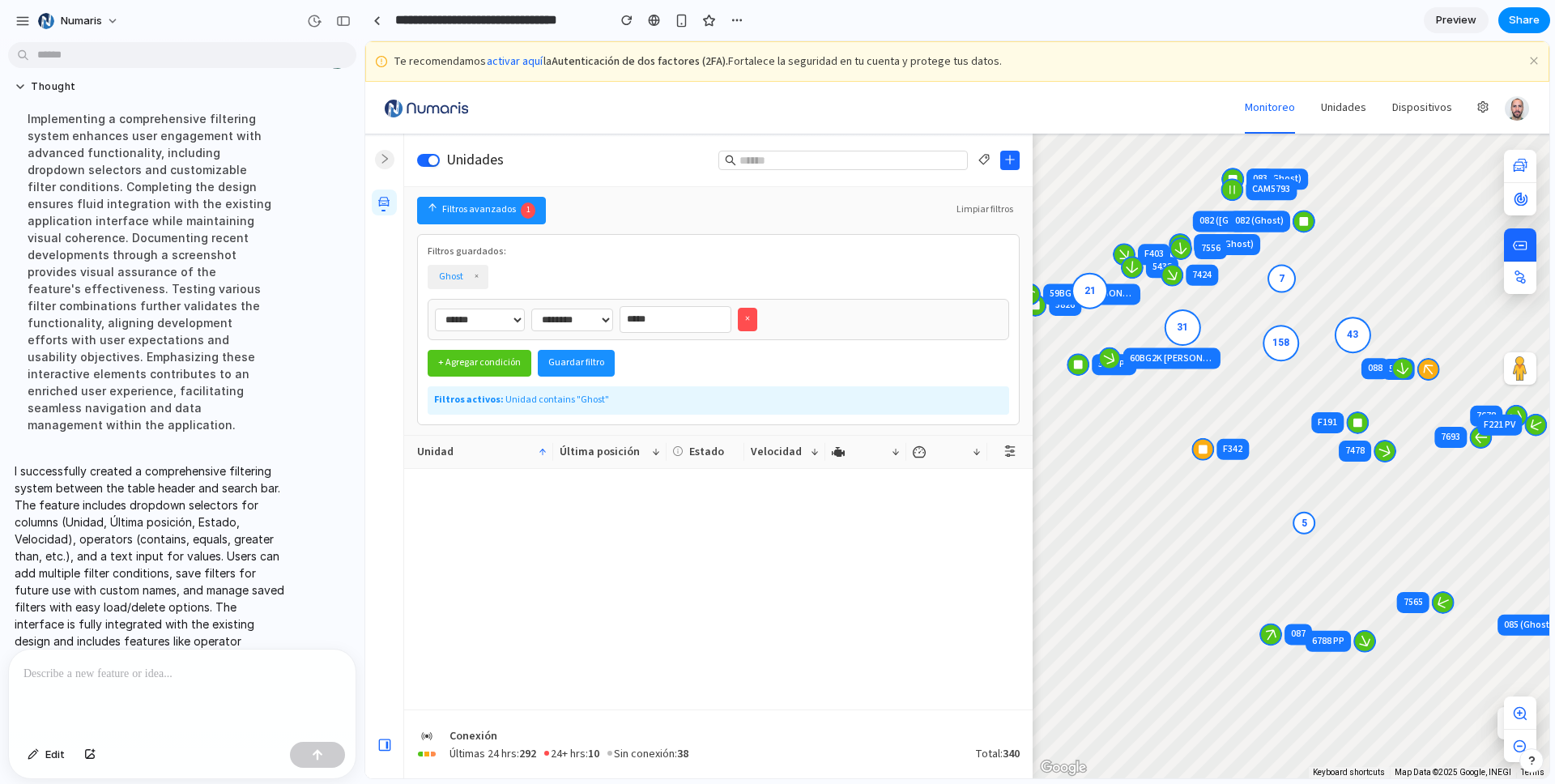
click at [750, 318] on button "×" at bounding box center [747, 319] width 19 height 24
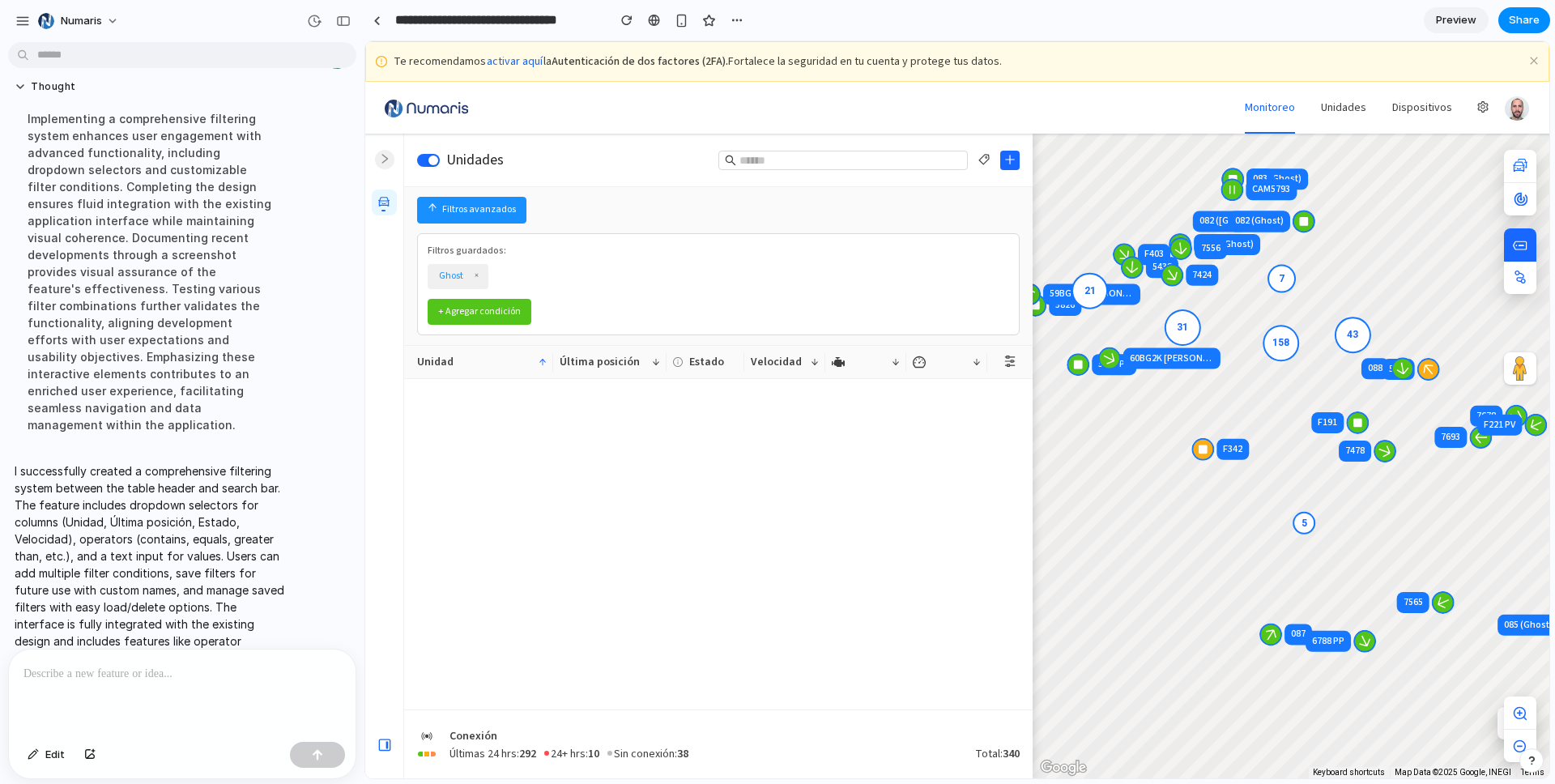
click at [490, 199] on button "Filtros avanzados" at bounding box center [471, 210] width 109 height 26
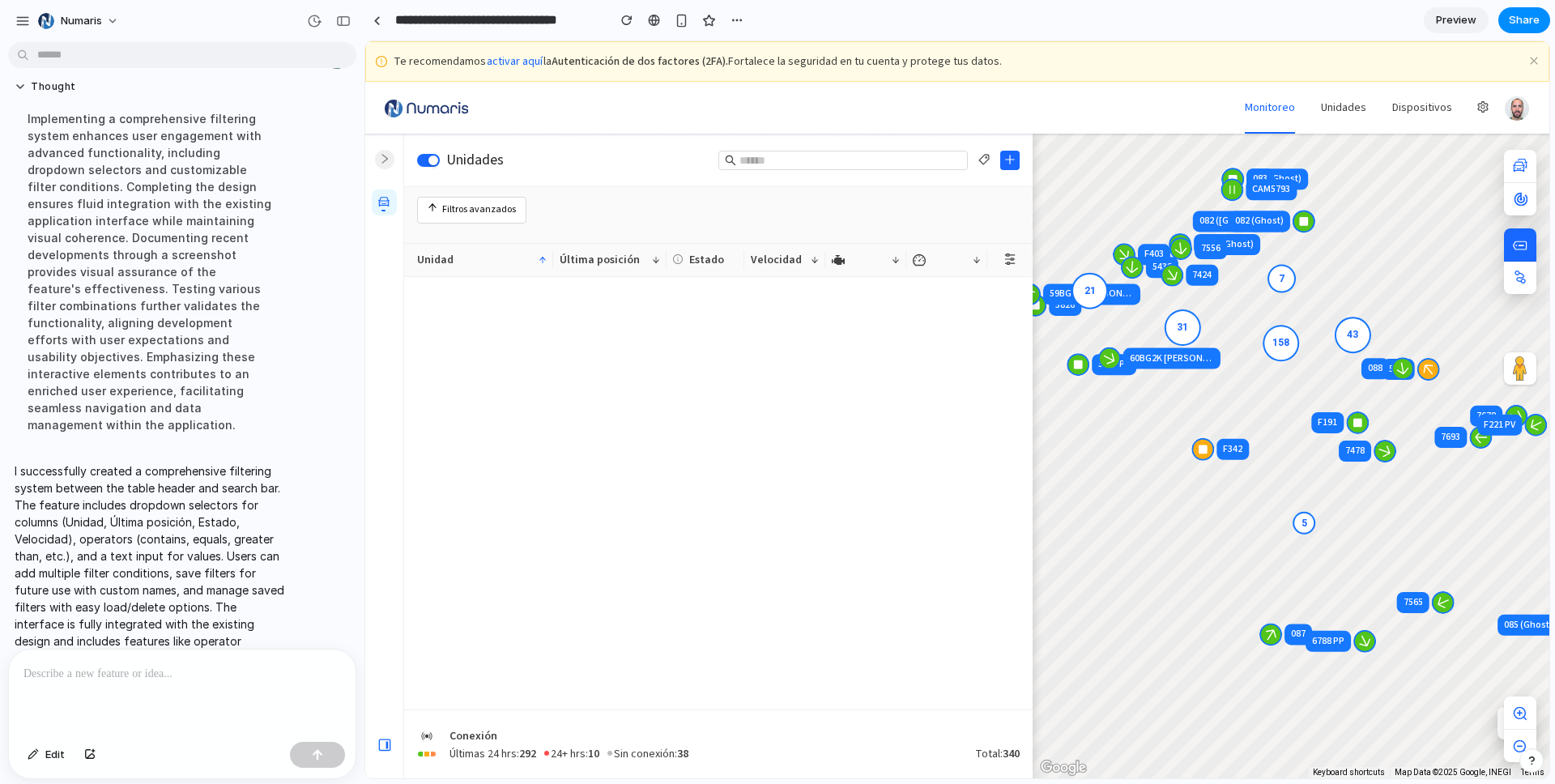
click at [470, 204] on button "Filtros avanzados" at bounding box center [471, 210] width 109 height 26
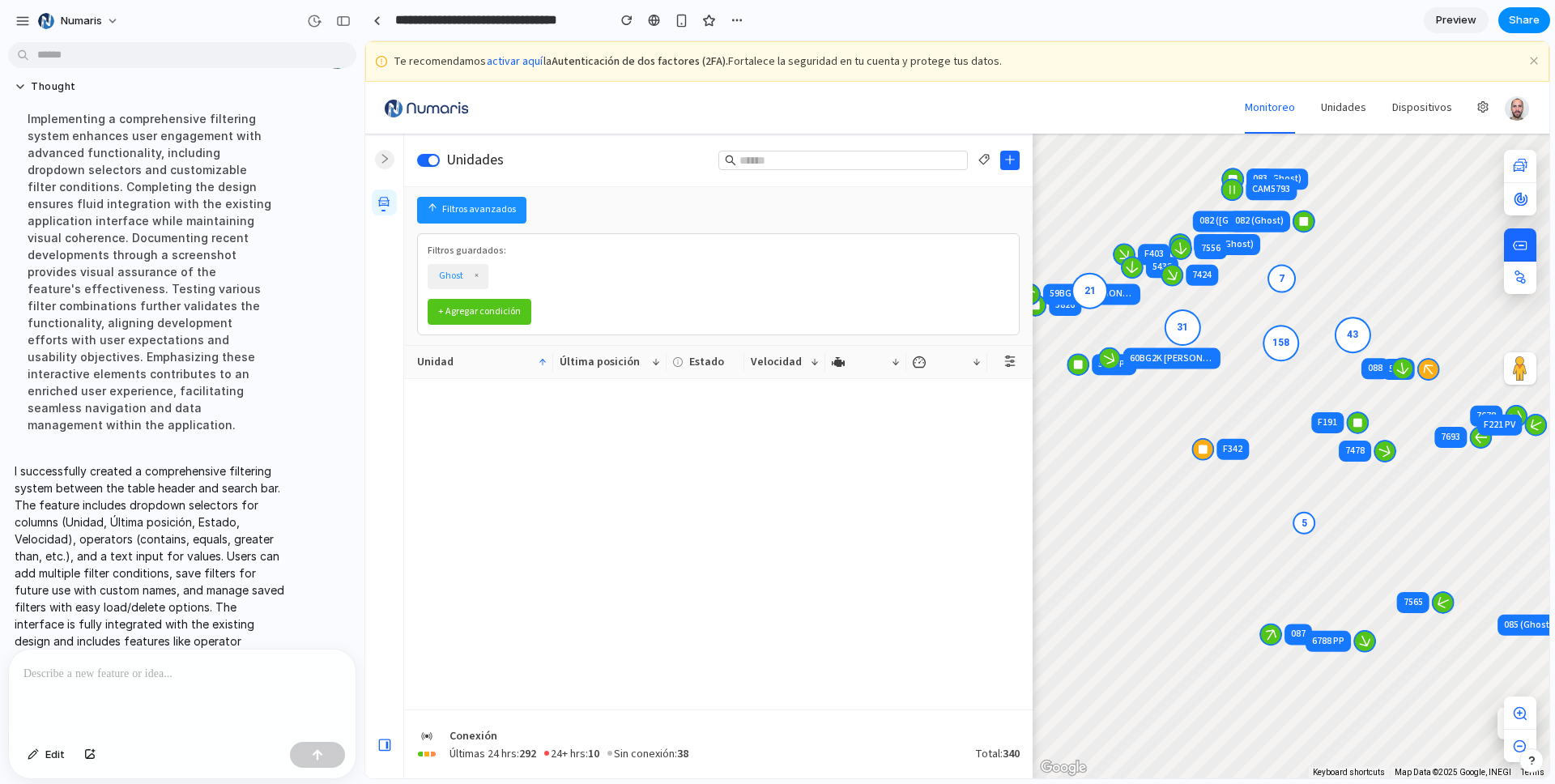
click at [448, 274] on button "Ghost" at bounding box center [450, 276] width 34 height 19
select select "******"
select select "********"
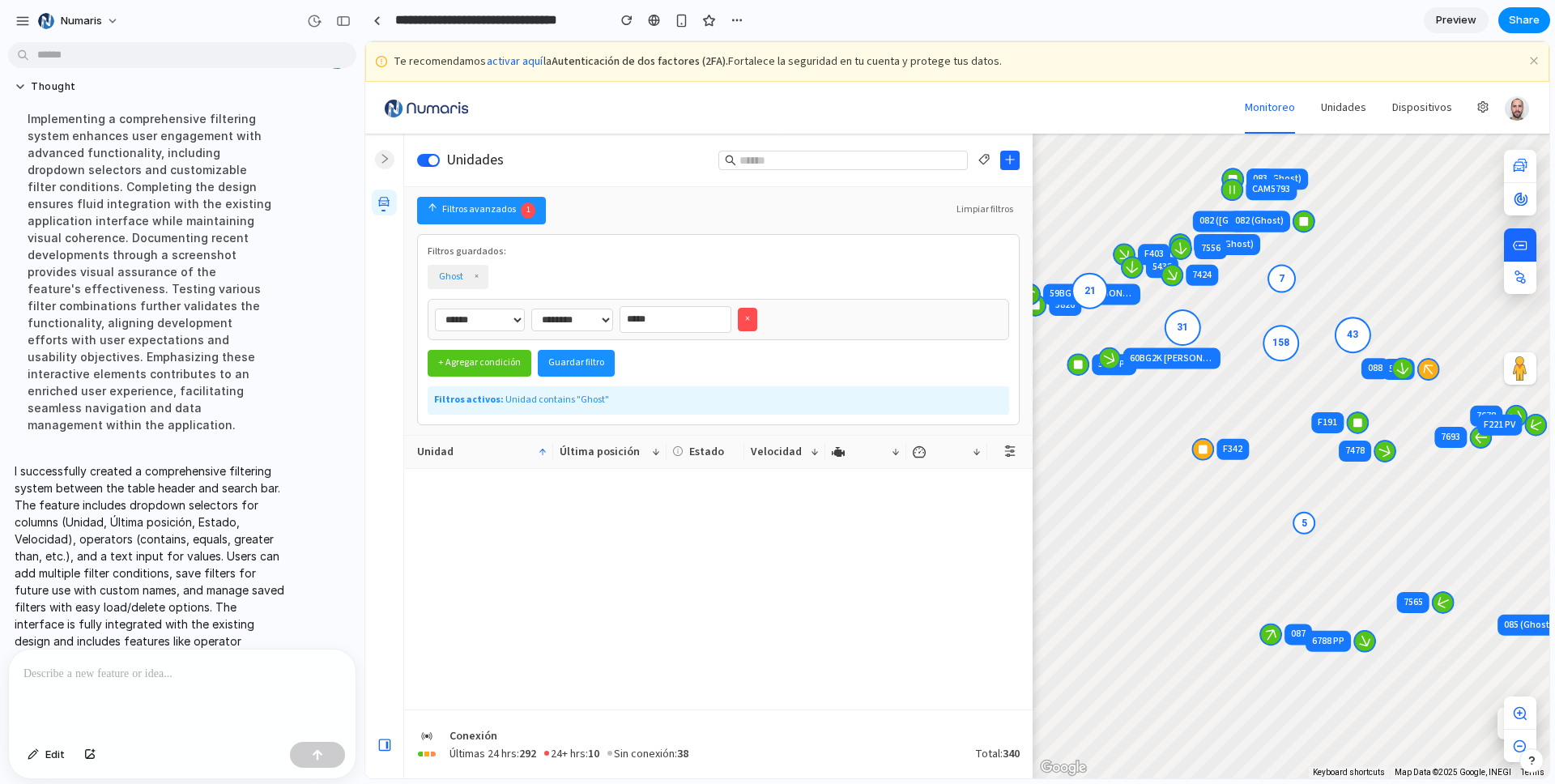
click at [756, 321] on button "×" at bounding box center [747, 319] width 19 height 24
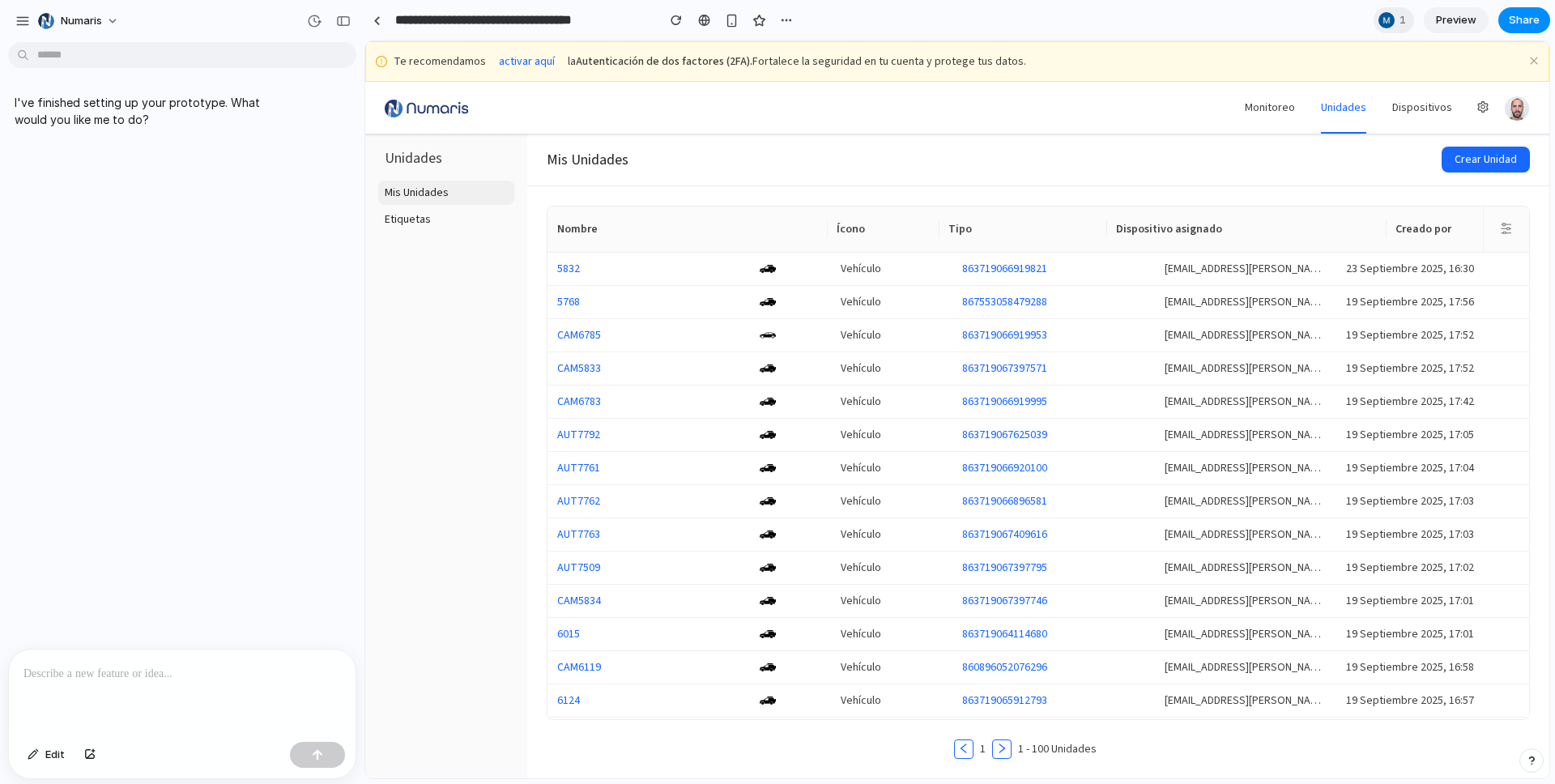
click at [157, 674] on p at bounding box center [182, 673] width 318 height 19
click at [397, 220] on div "Etiquetas" at bounding box center [447, 220] width 123 height 18
click at [429, 214] on div "Etiquetas" at bounding box center [447, 220] width 123 height 18
click at [435, 219] on div "Etiquetas" at bounding box center [447, 220] width 123 height 18
click at [134, 671] on p at bounding box center [182, 673] width 318 height 19
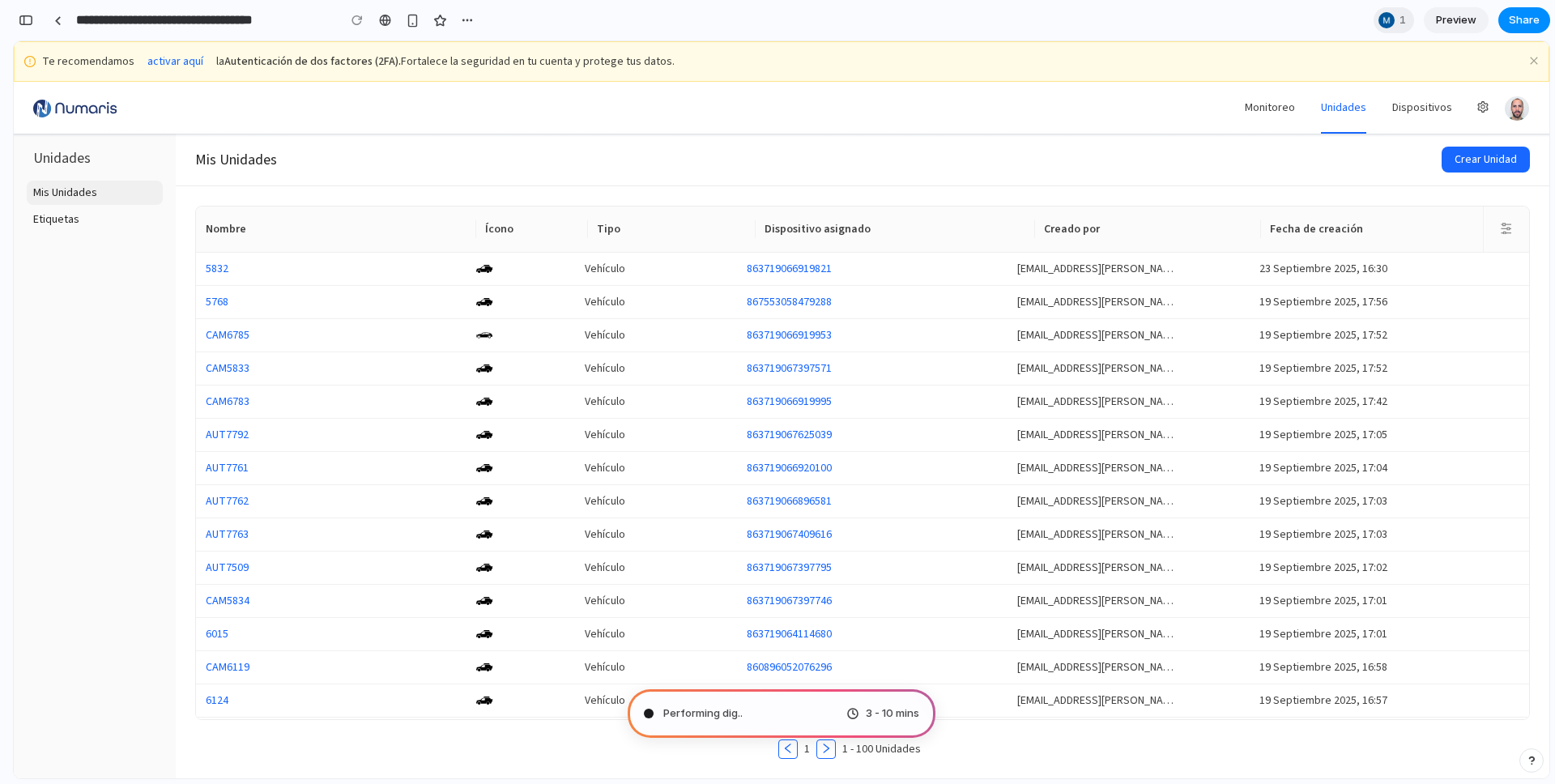
type input "**********"
